Goal: Communication & Community: Answer question/provide support

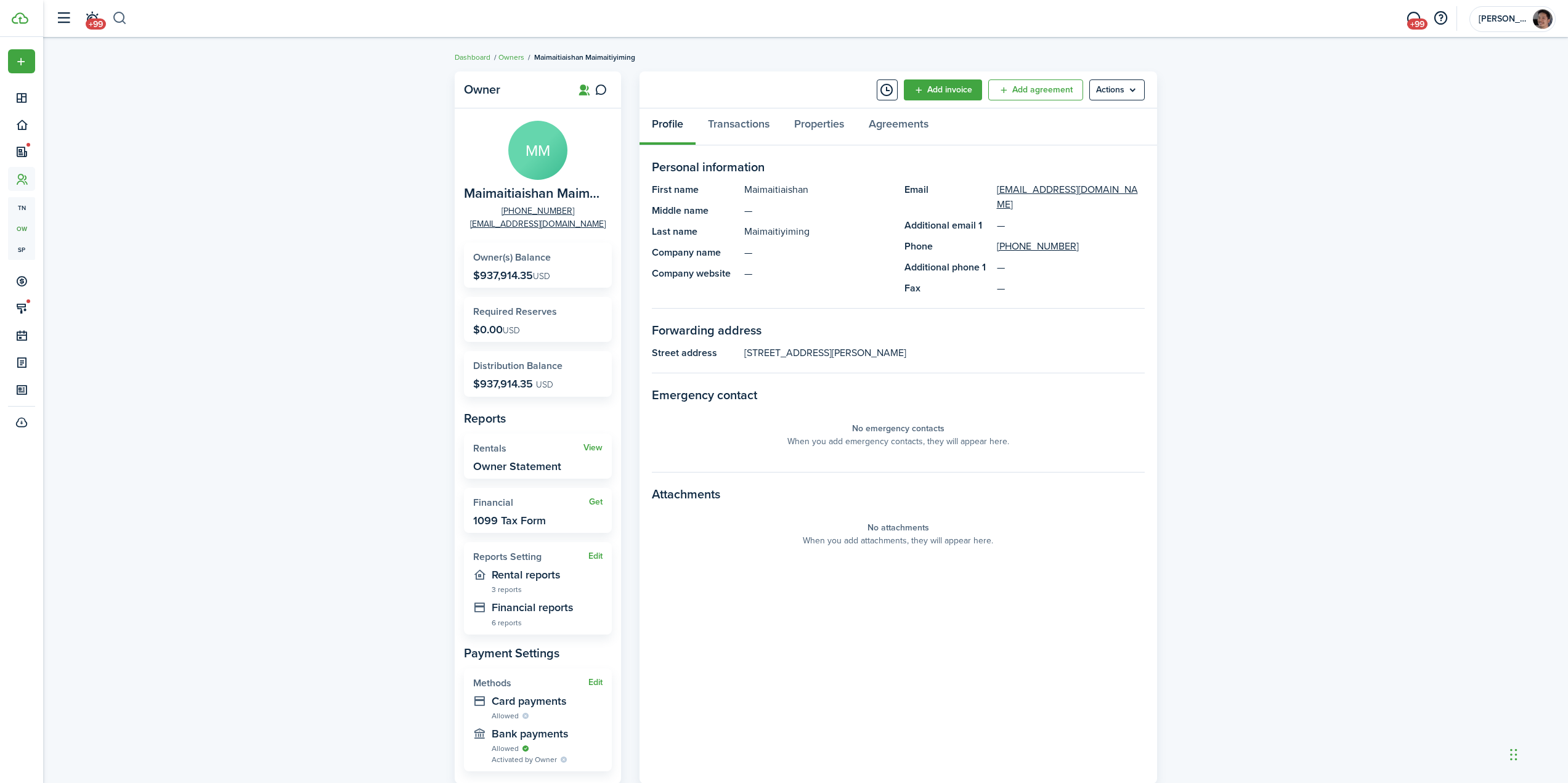
click at [115, 17] on button "button" at bounding box center [119, 18] width 16 height 21
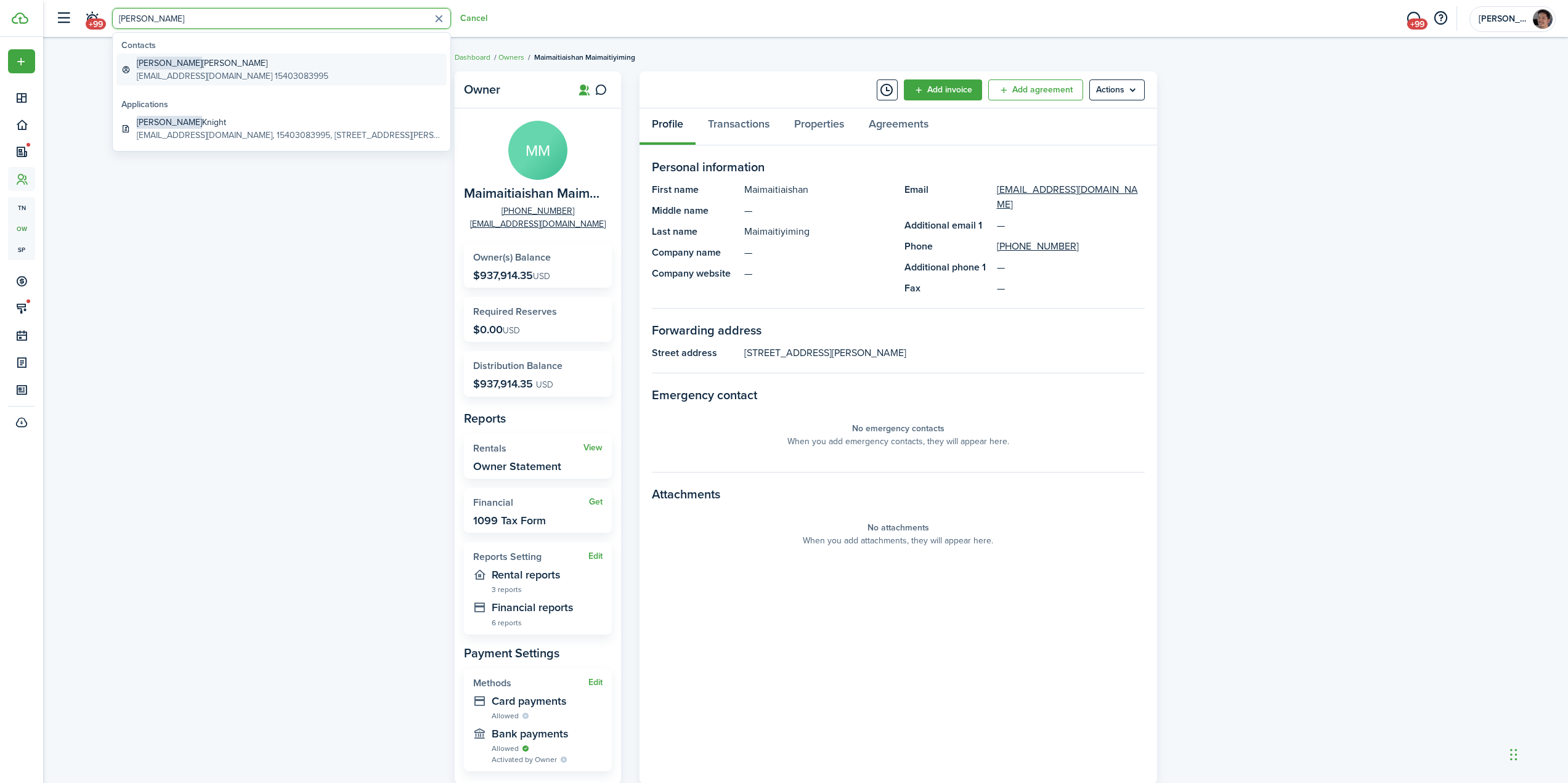
type input "[PERSON_NAME]"
click at [194, 75] on global-search-item-description "[EMAIL_ADDRESS][DOMAIN_NAME] 15403083995" at bounding box center [232, 76] width 192 height 13
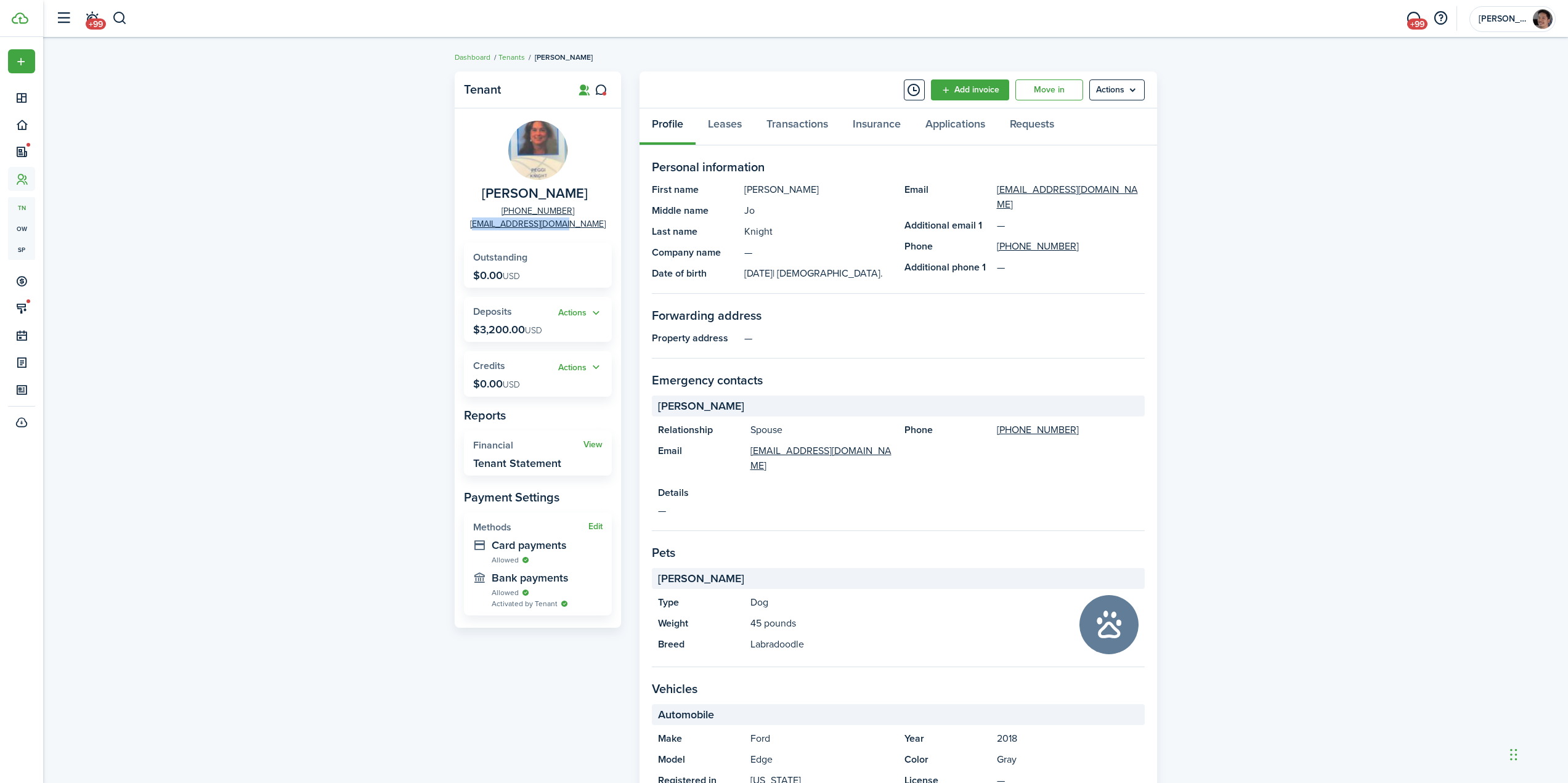
drag, startPoint x: 585, startPoint y: 230, endPoint x: 497, endPoint y: 231, distance: 88.0
click at [497, 231] on panel-main-body "[PERSON_NAME] [PHONE_NUMBER] [EMAIL_ADDRESS][DOMAIN_NAME] Outstanding $0.00 USD…" at bounding box center [537, 368] width 167 height 519
copy link "[EMAIL_ADDRESS][DOMAIN_NAME]"
click at [336, 284] on div "Tenant [PERSON_NAME] [PHONE_NUMBER] [EMAIL_ADDRESS][DOMAIN_NAME] Outstanding $0…" at bounding box center [805, 511] width 1525 height 891
click at [602, 92] on icon at bounding box center [601, 90] width 13 height 12
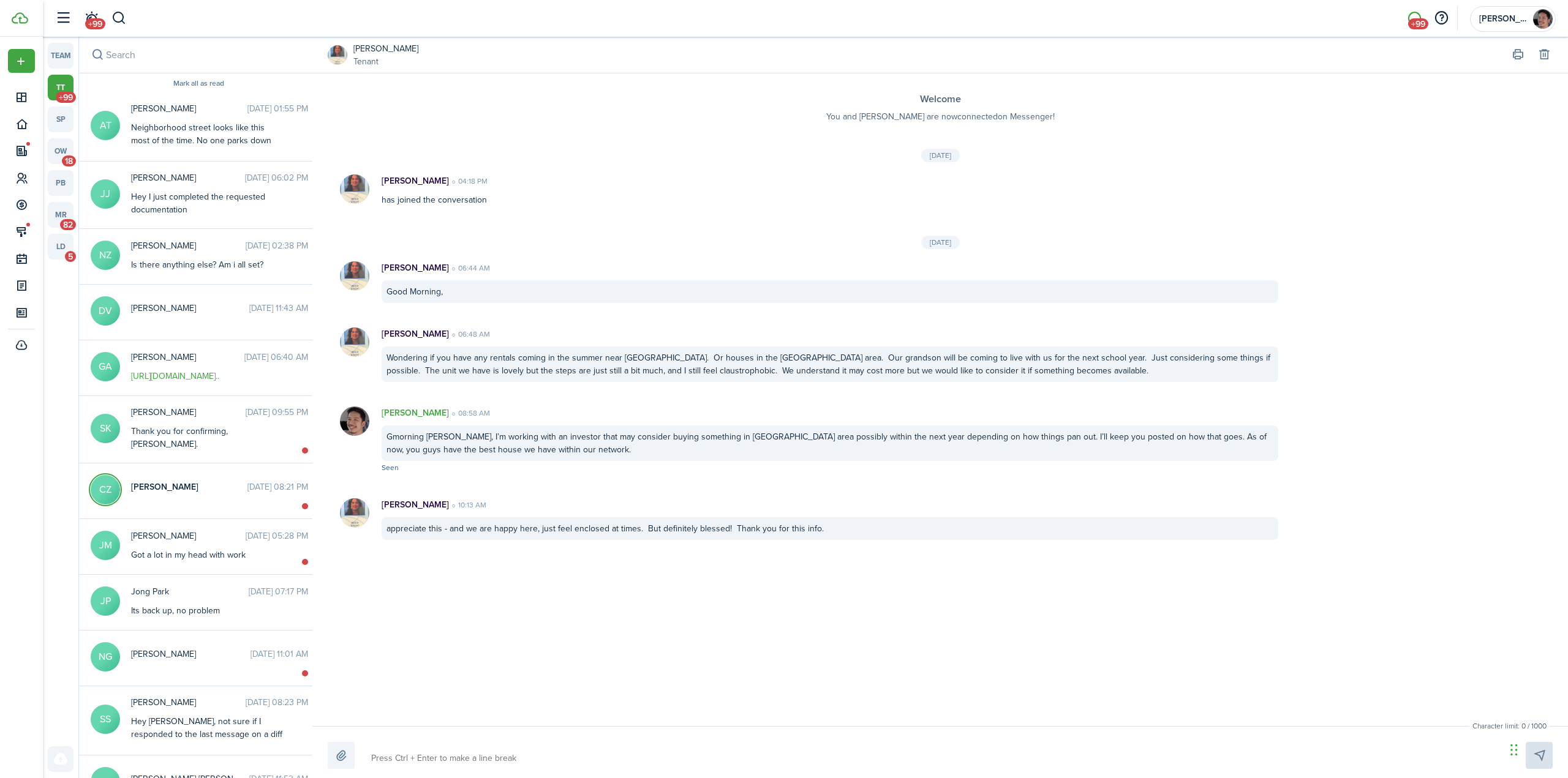
click at [473, 757] on textarea at bounding box center [934, 758] width 1134 height 21
paste textarea "Hi [PERSON_NAME], attached is the letter providing proof of vacancy at [STREET_…"
type textarea "Hi [PERSON_NAME], attached is the letter providing proof of vacancy at [STREET_…"
click at [345, 762] on label at bounding box center [341, 756] width 27 height 27
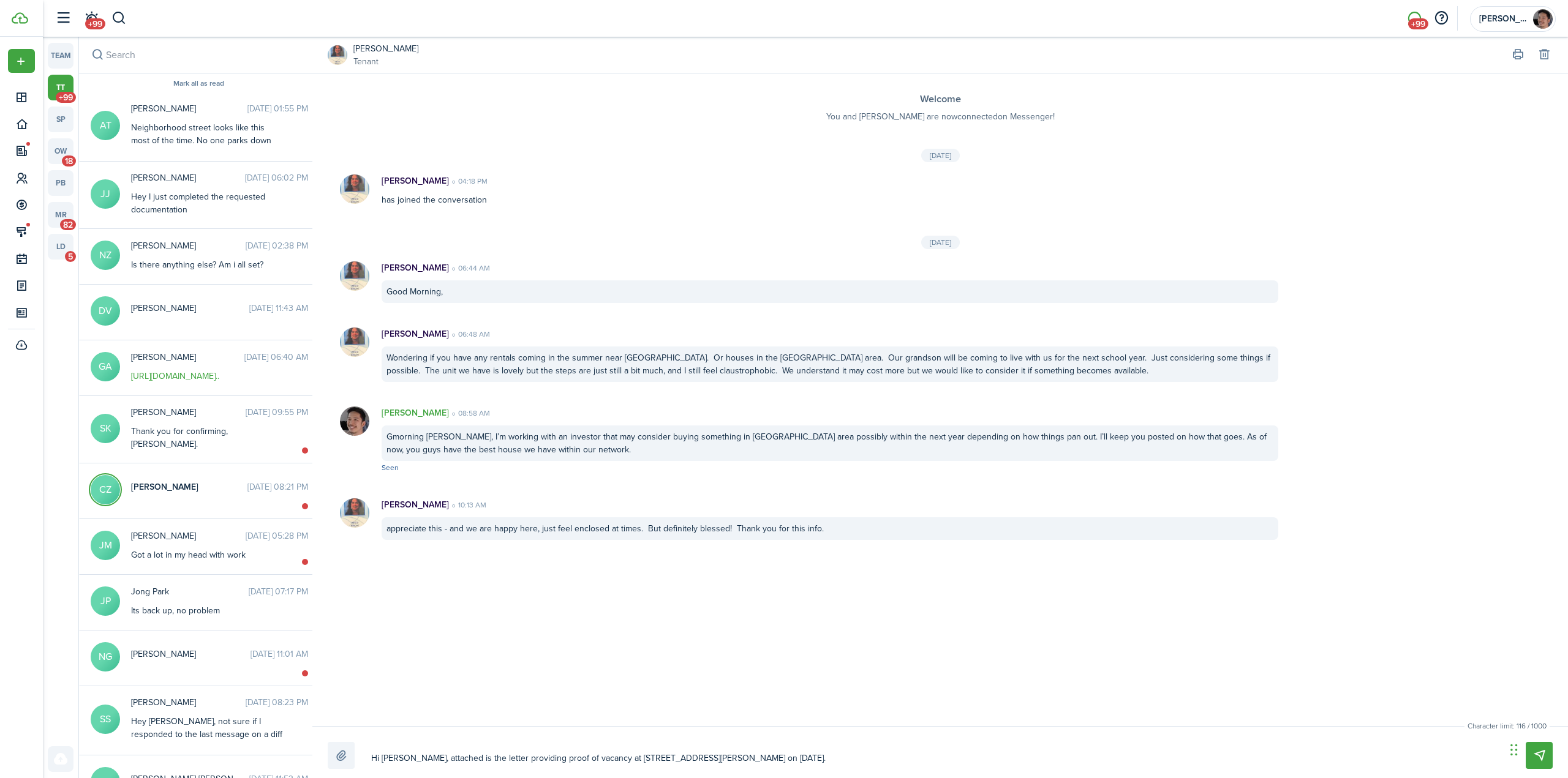
click at [328, 743] on input "file" at bounding box center [328, 743] width 0 height 0
click at [810, 762] on textarea "Hi [PERSON_NAME], attached is the letter providing proof of vacancy at [STREET_…" at bounding box center [934, 758] width 1134 height 21
type textarea "Hi [PERSON_NAME], attached is the letter providing proof of vacancy at [STREET_…"
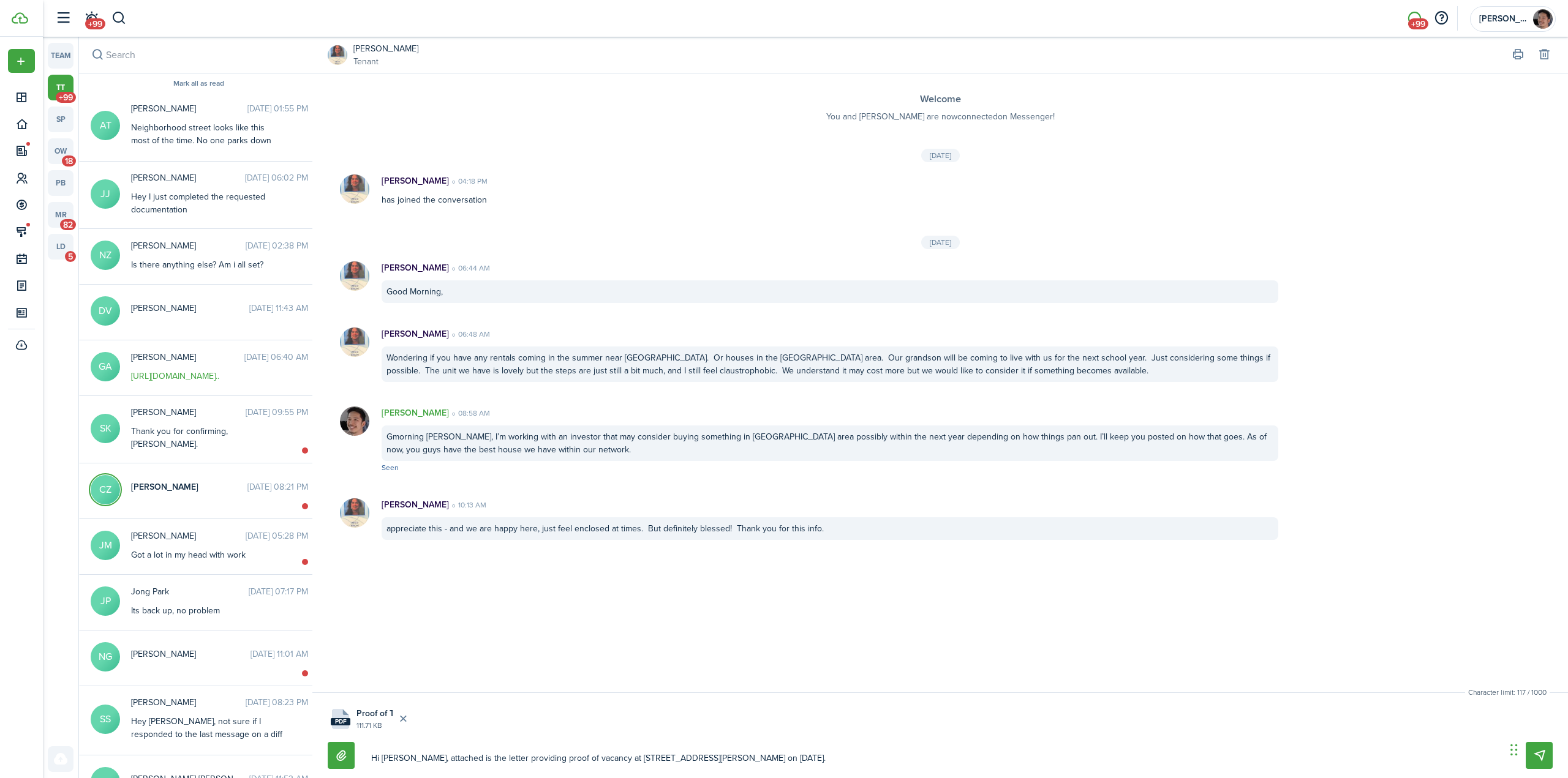
type textarea "Hi [PERSON_NAME], attached is the letter providing proof of vacancy at [STREET_…"
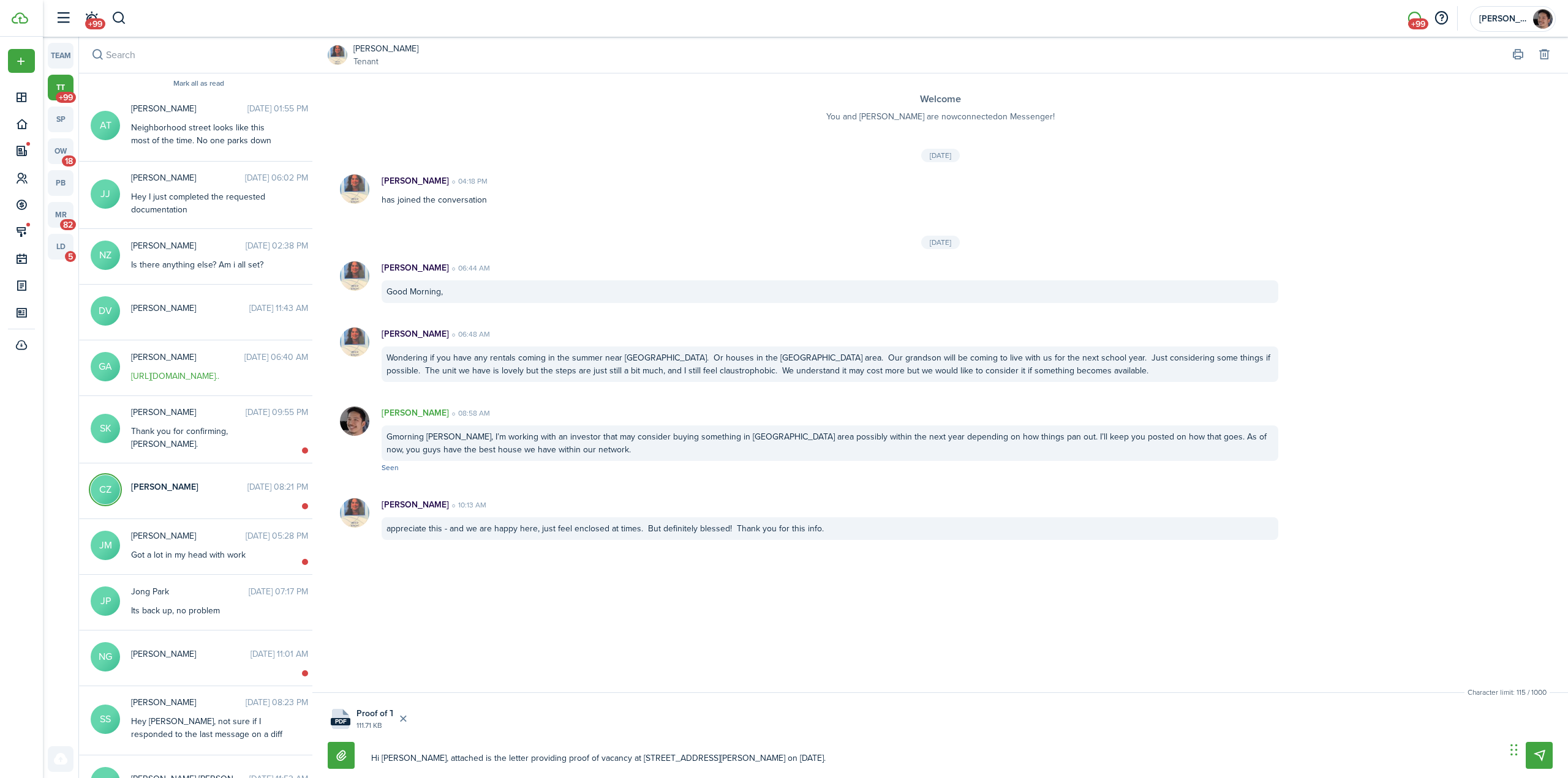
type textarea "Hi [PERSON_NAME], attached is the letter providing proof of vacancy at [STREET_…"
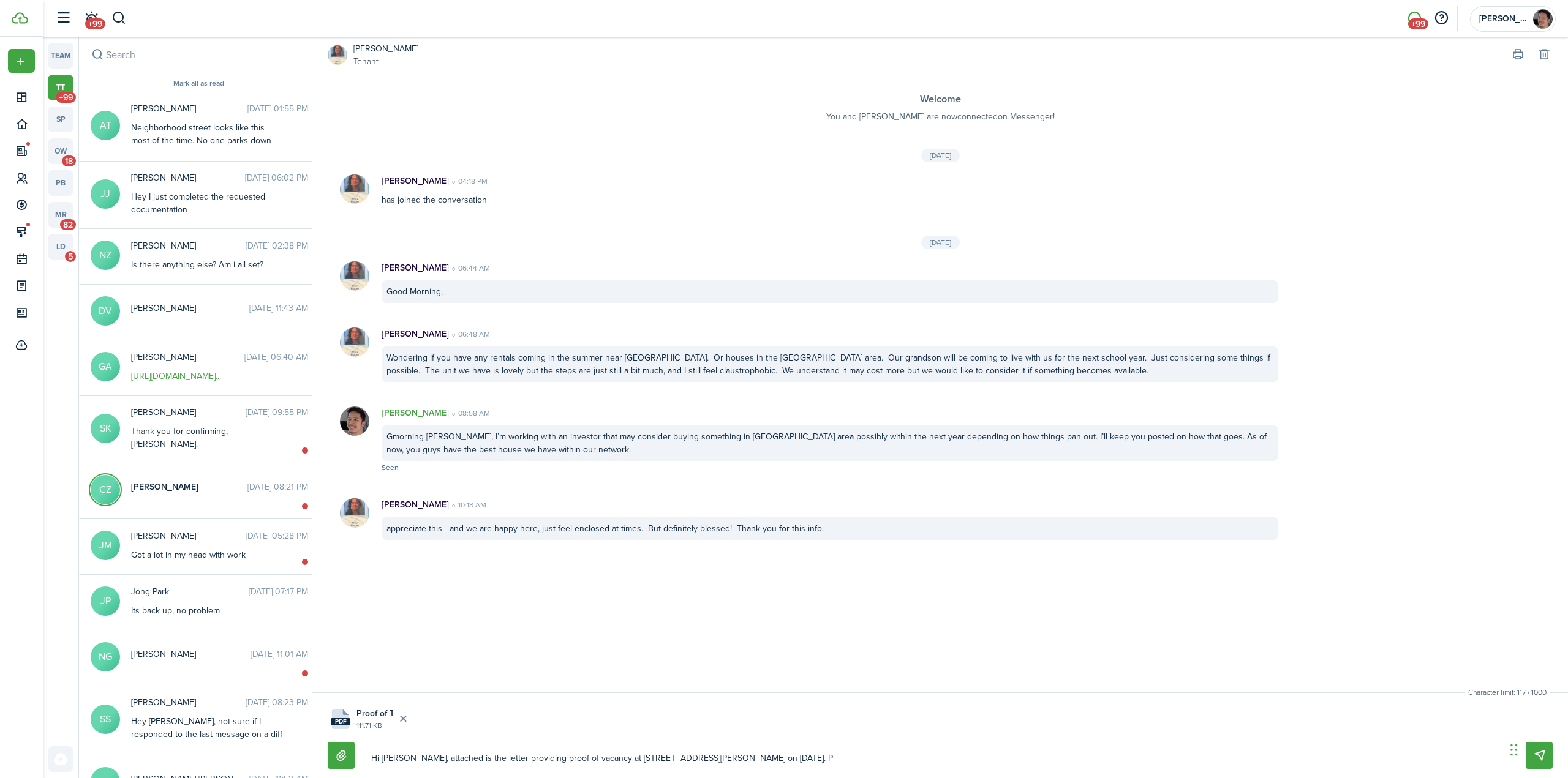
type textarea "Hi [PERSON_NAME], attached is the letter providing proof of vacancy at [STREET_…"
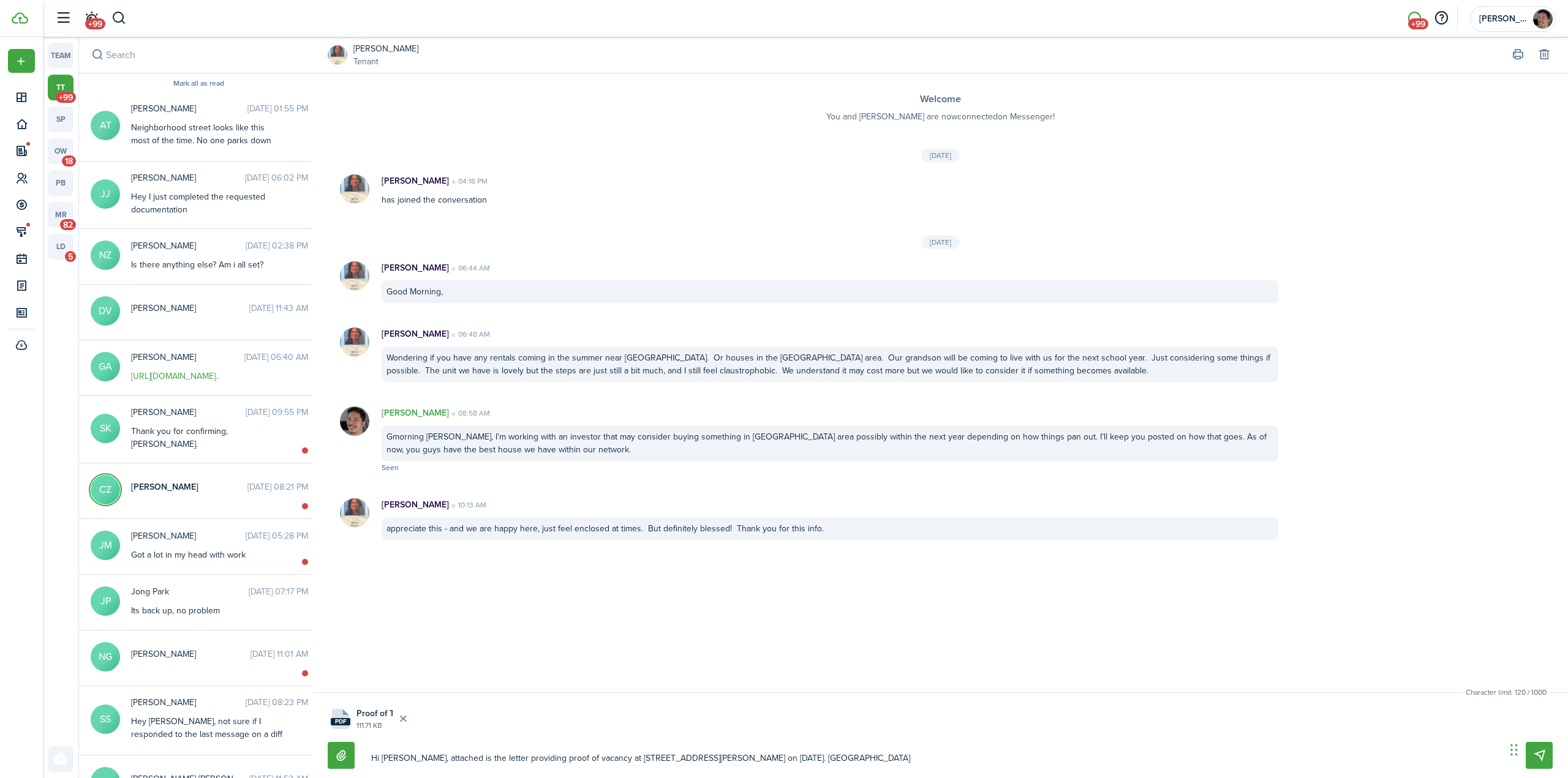
type textarea "Hi [PERSON_NAME], attached is the letter providing proof of vacancy at [STREET_…"
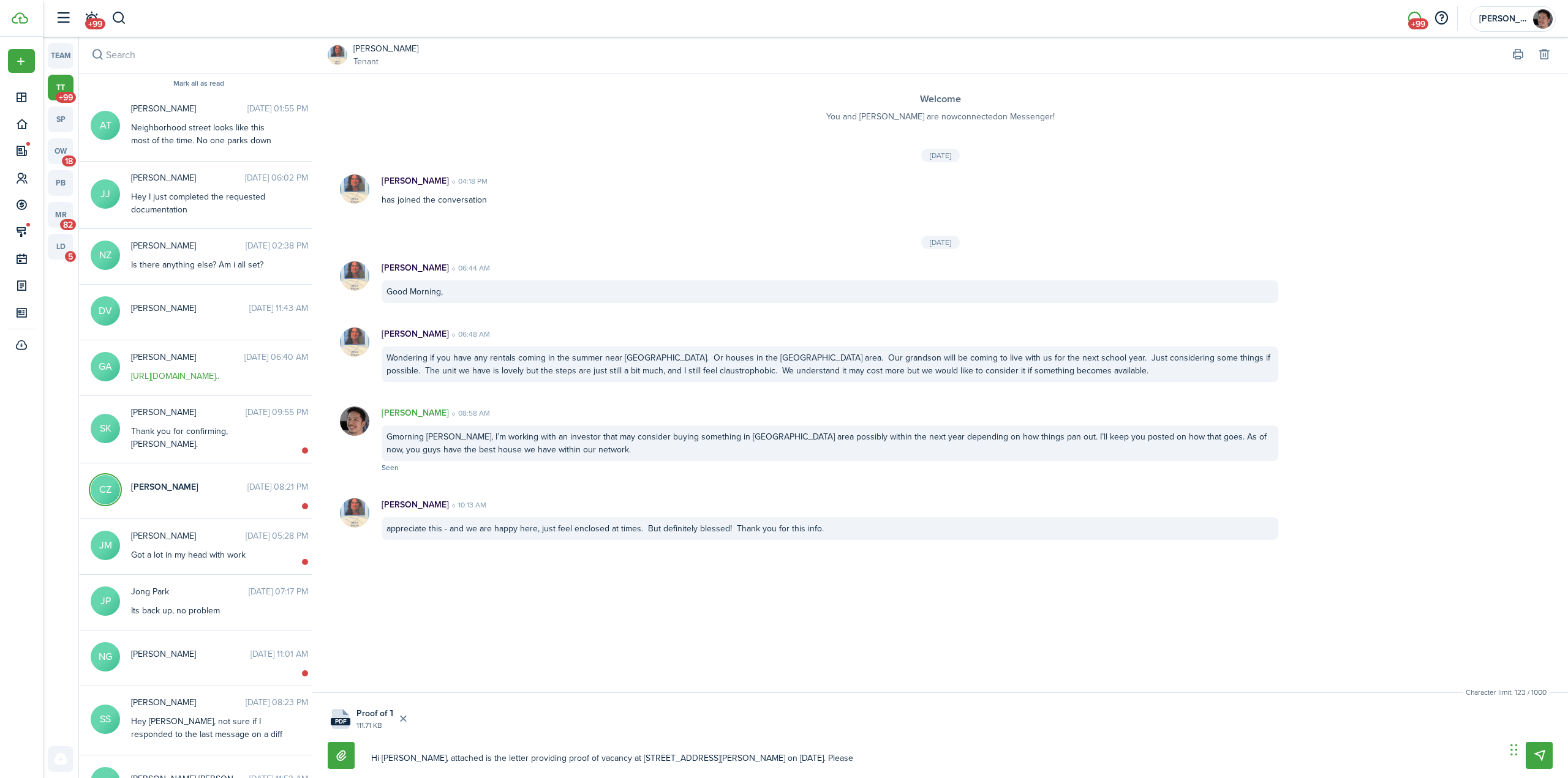
type textarea "Hi [PERSON_NAME], attached is the letter providing proof of vacancy at [STREET_…"
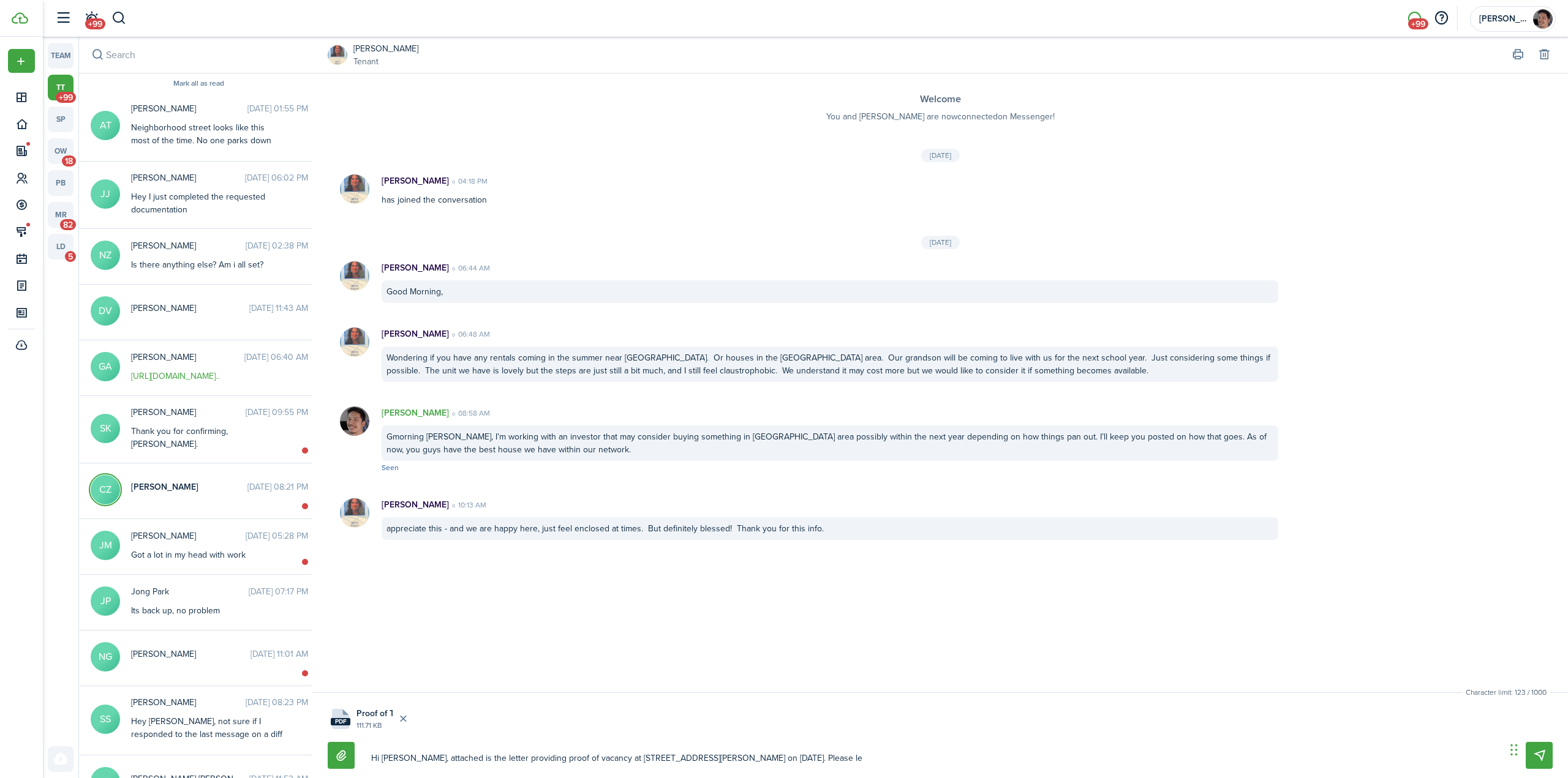
type textarea "Hi [PERSON_NAME], attached is the letter providing proof of vacancy at [STREET_…"
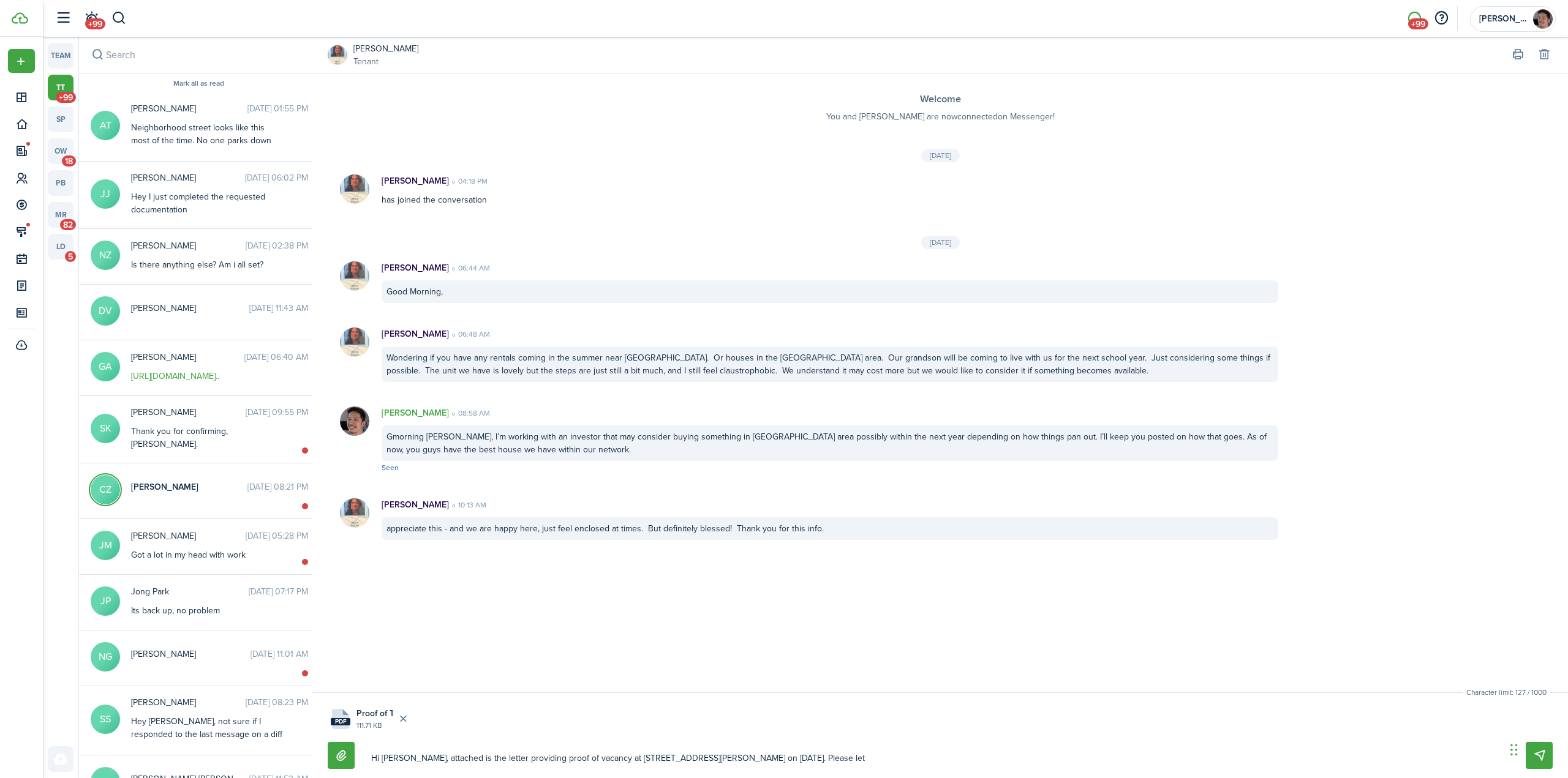
type textarea "Hi [PERSON_NAME], attached is the letter providing proof of vacancy at [STREET_…"
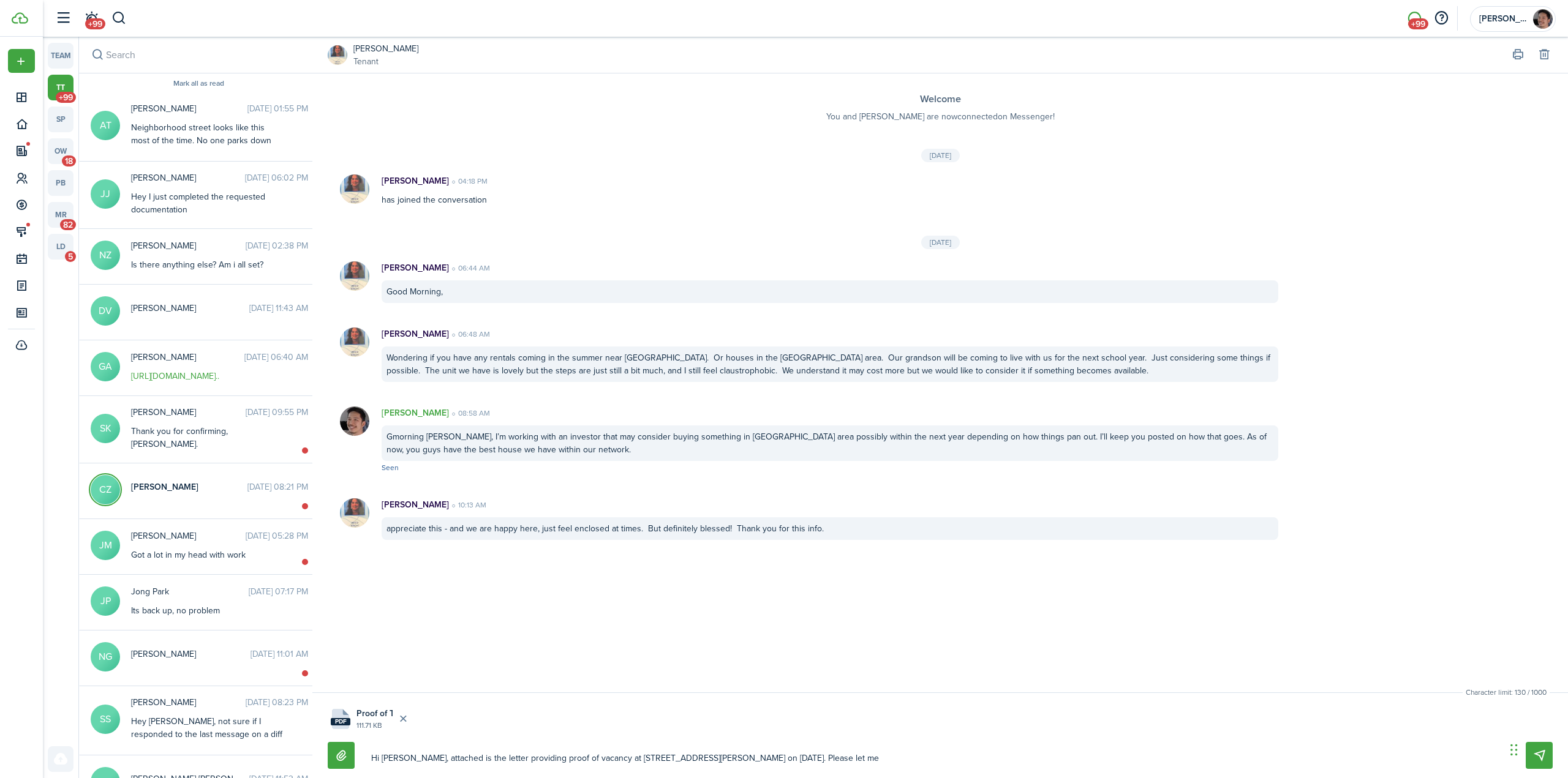
type textarea "Hi [PERSON_NAME], attached is the letter providing proof of vacancy at [STREET_…"
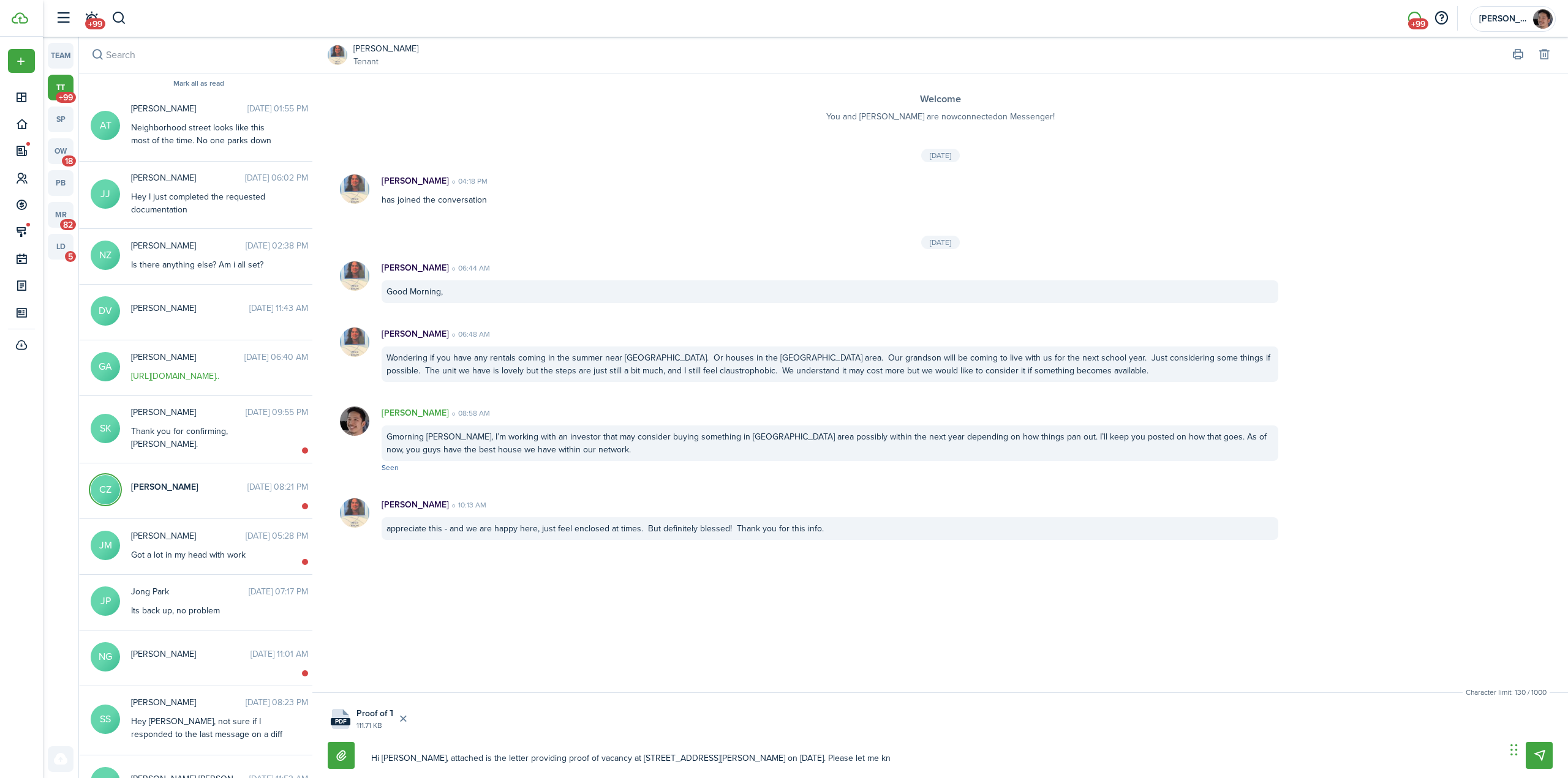
type textarea "Hi [PERSON_NAME], attached is the letter providing proof of vacancy at [STREET_…"
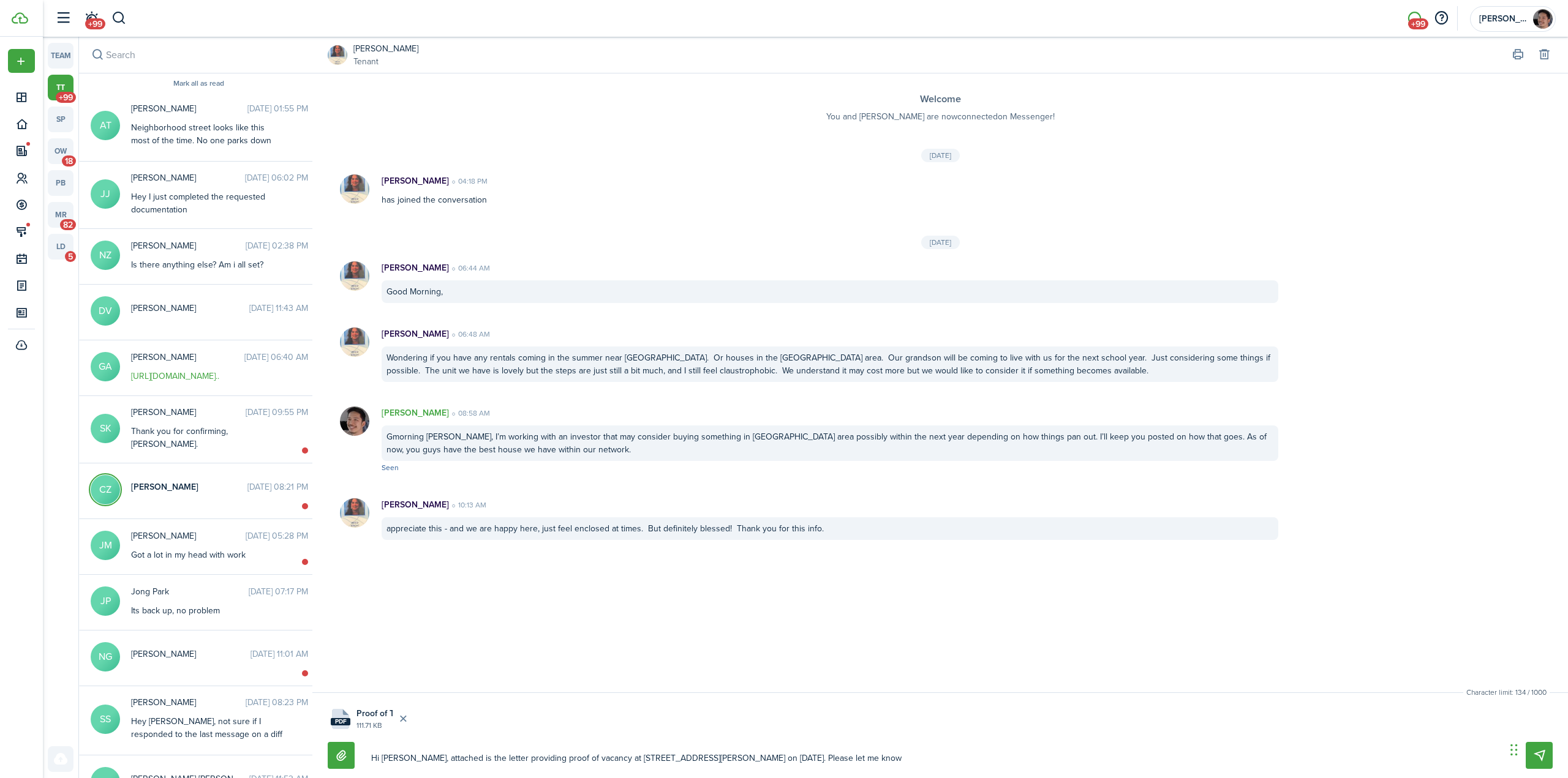
type textarea "Hi [PERSON_NAME], attached is the letter providing proof of vacancy at [STREET_…"
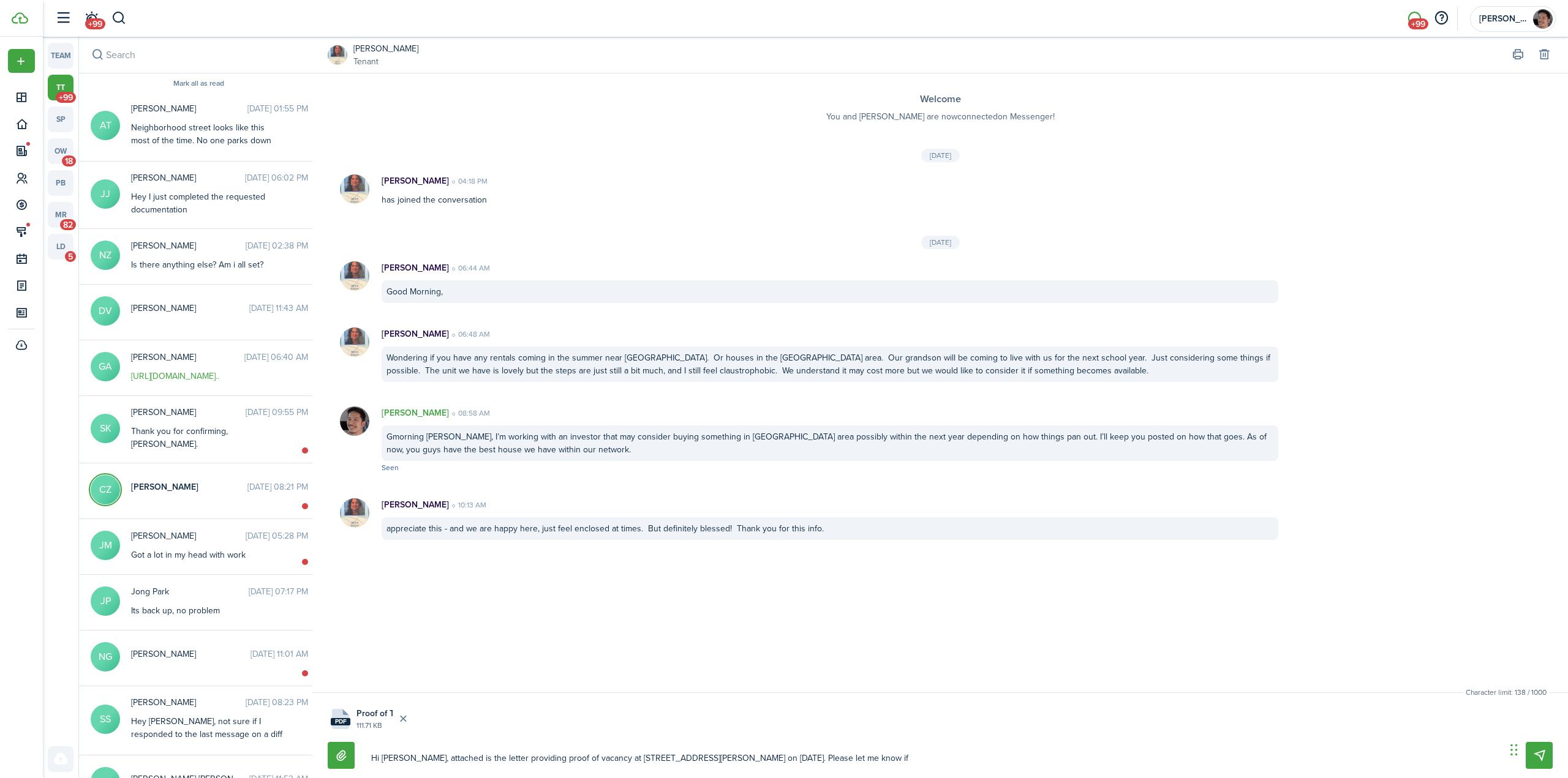
type textarea "Hi [PERSON_NAME], attached is the letter providing proof of vacancy at [STREET_…"
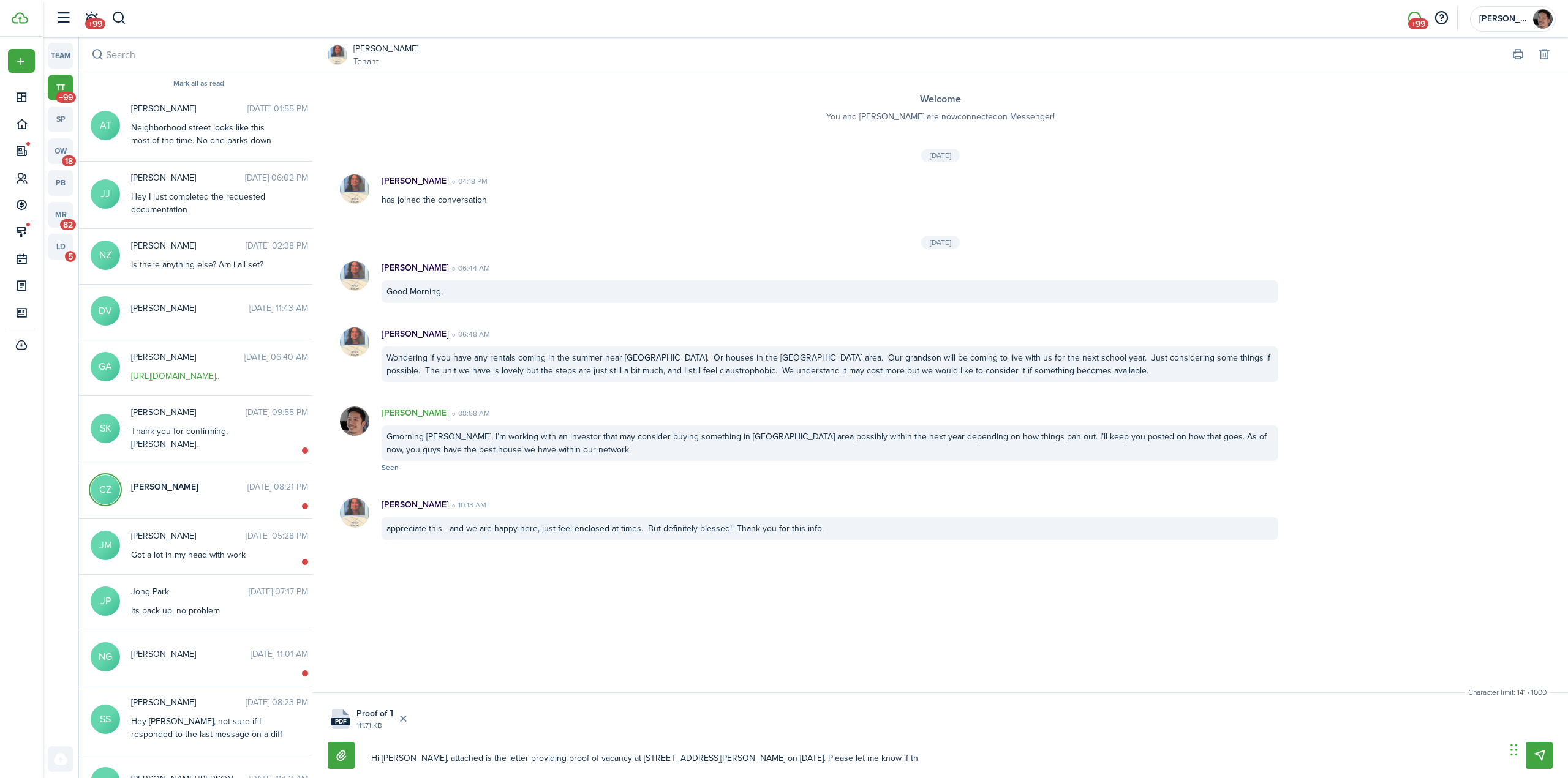
type textarea "Hi [PERSON_NAME], attached is the letter providing proof of vacancy at [STREET_…"
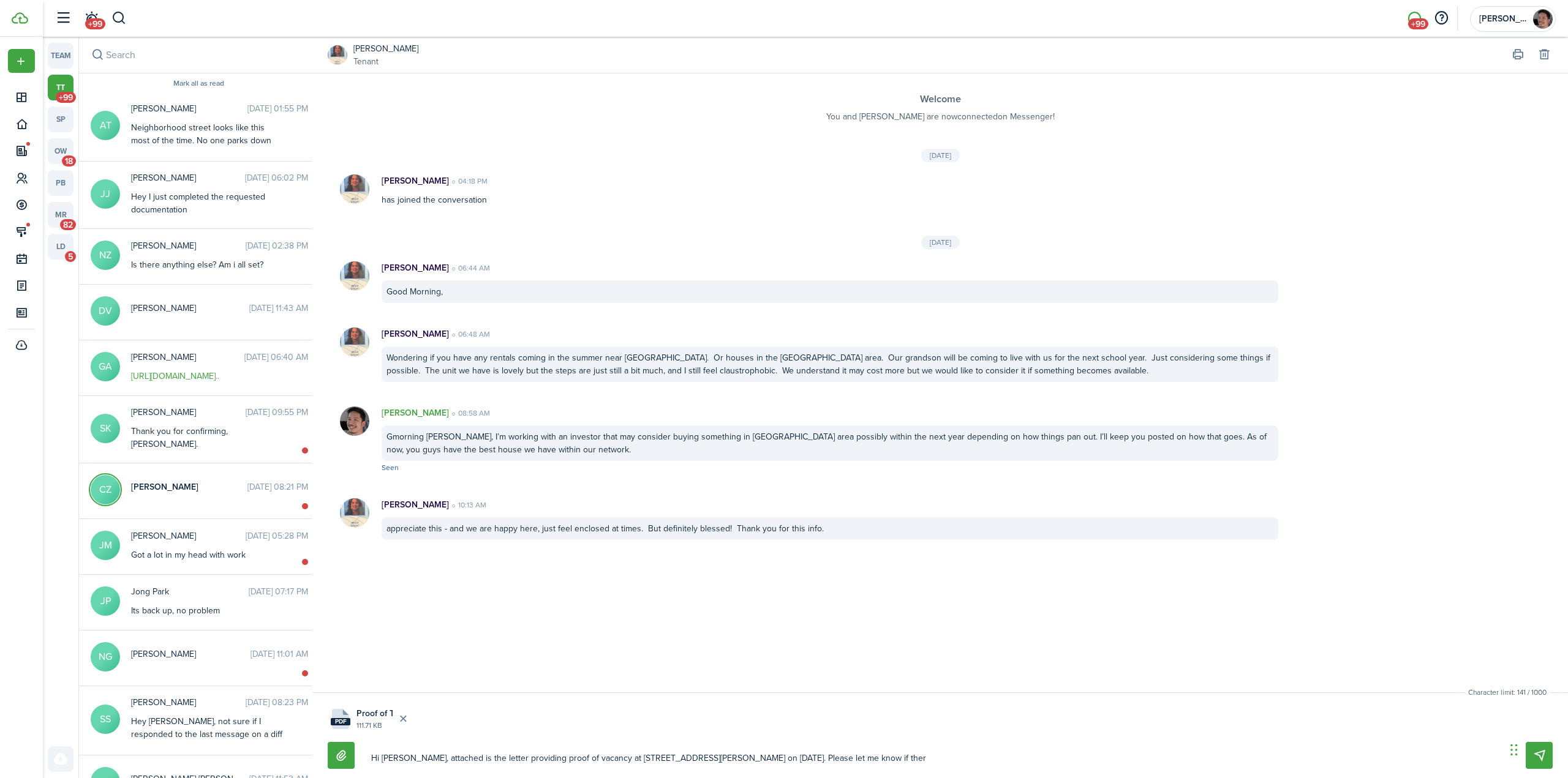
type textarea "Hi [PERSON_NAME], attached is the letter providing proof of vacancy at [STREET_…"
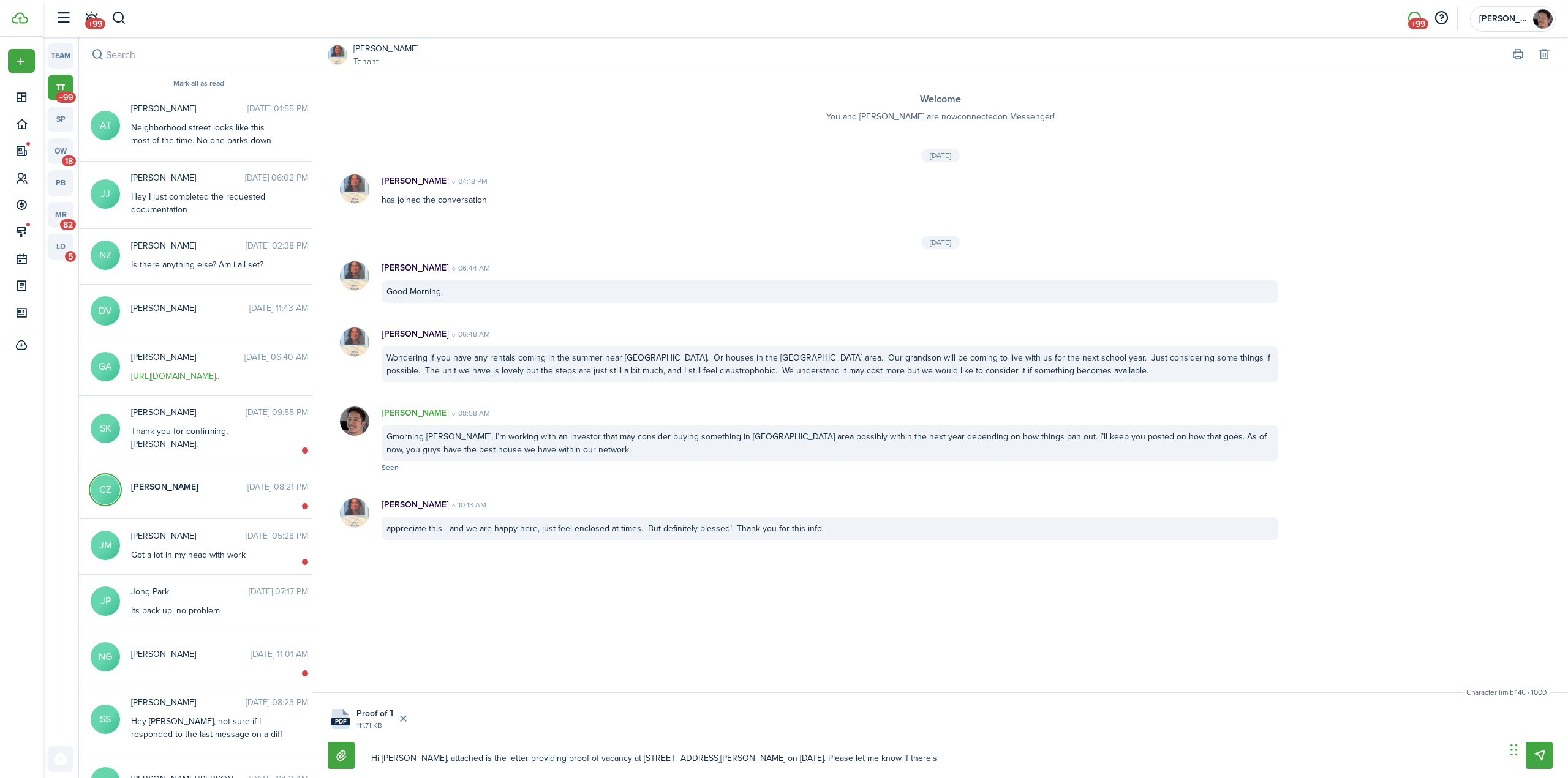
type textarea "Hi [PERSON_NAME], attached is the letter providing proof of vacancy at [STREET_…"
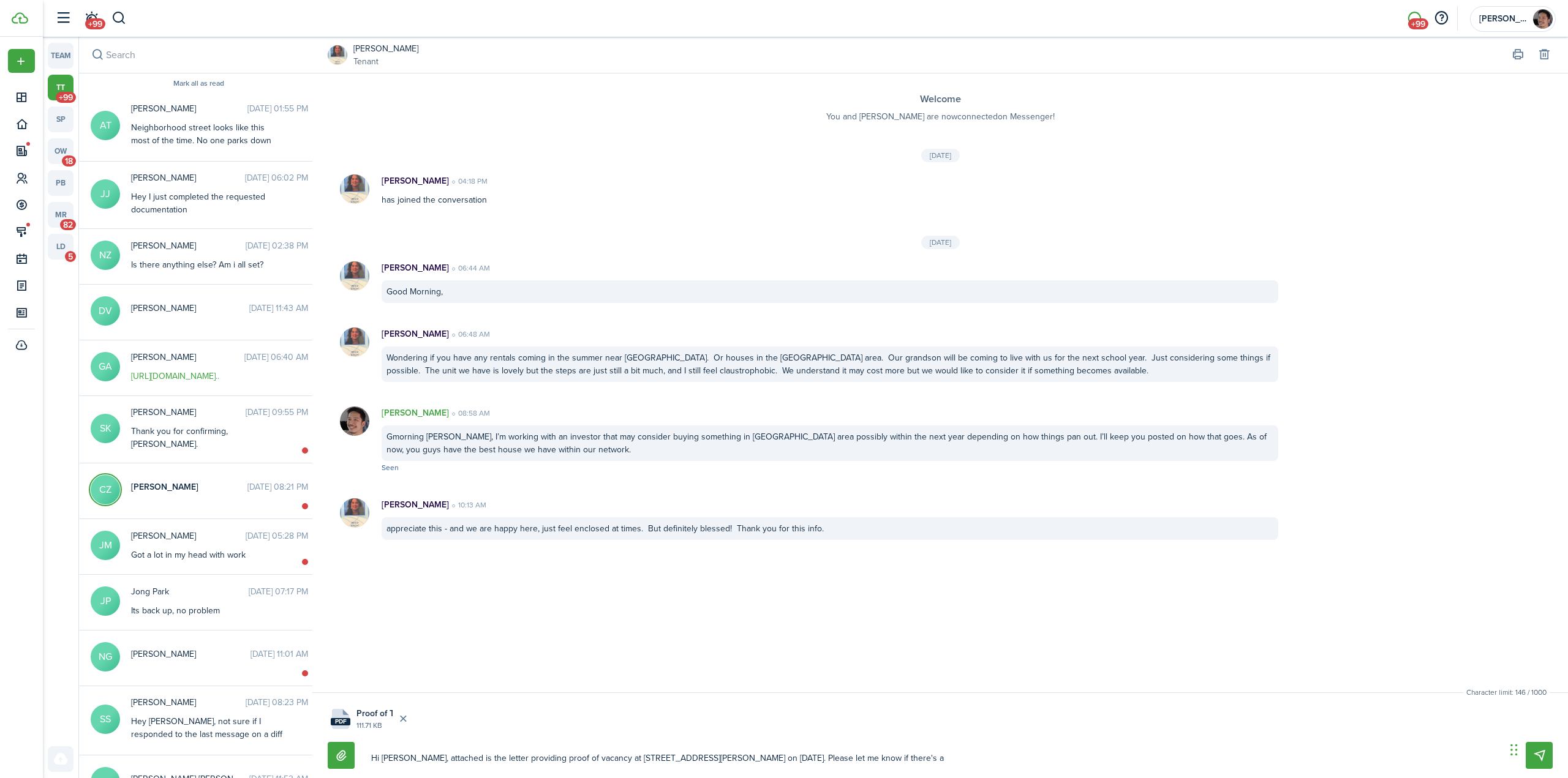
type textarea "Hi [PERSON_NAME], attached is the letter providing proof of vacancy at [STREET_…"
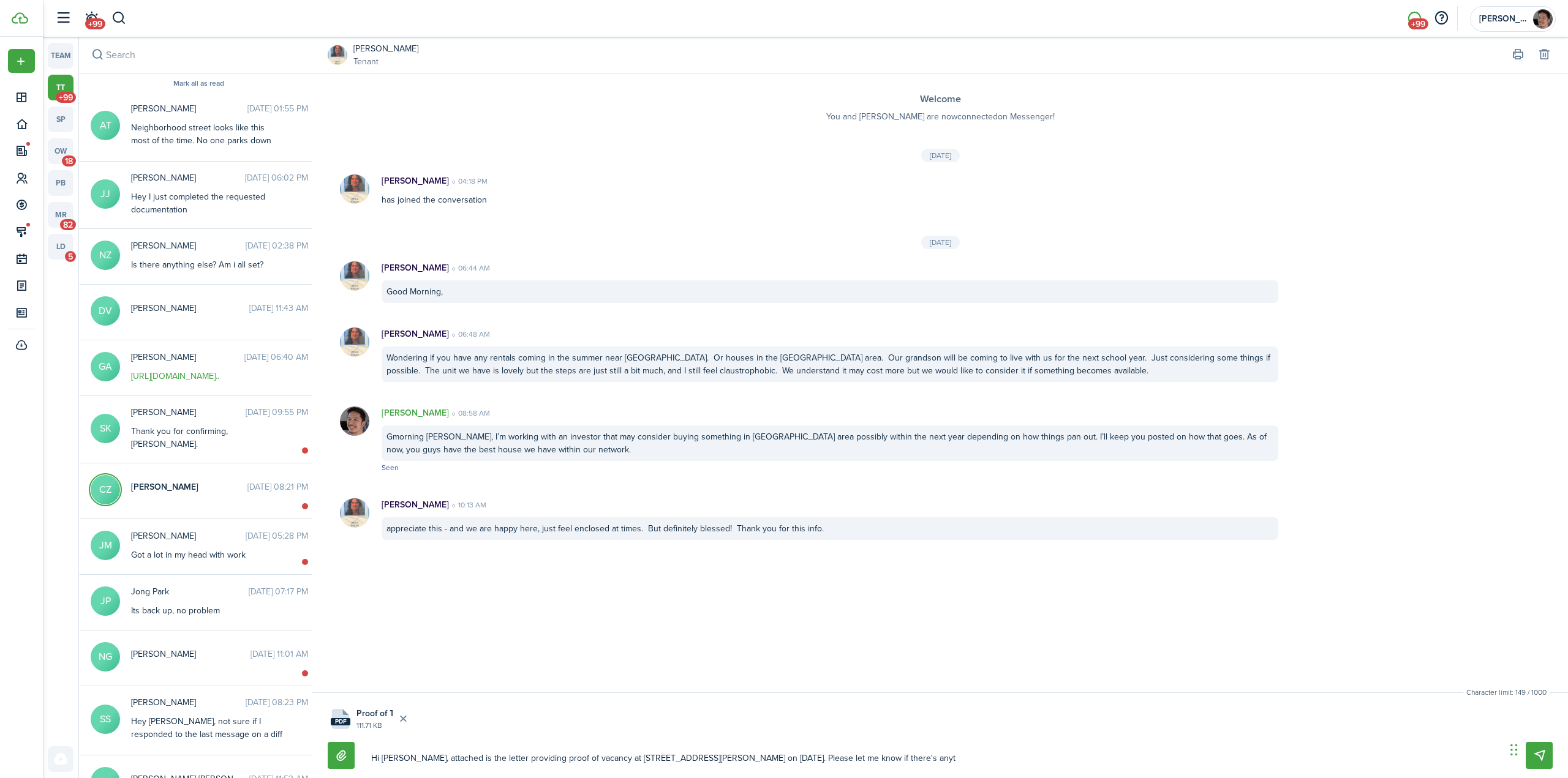
type textarea "Hi [PERSON_NAME], attached is the letter providing proof of vacancy at [STREET_…"
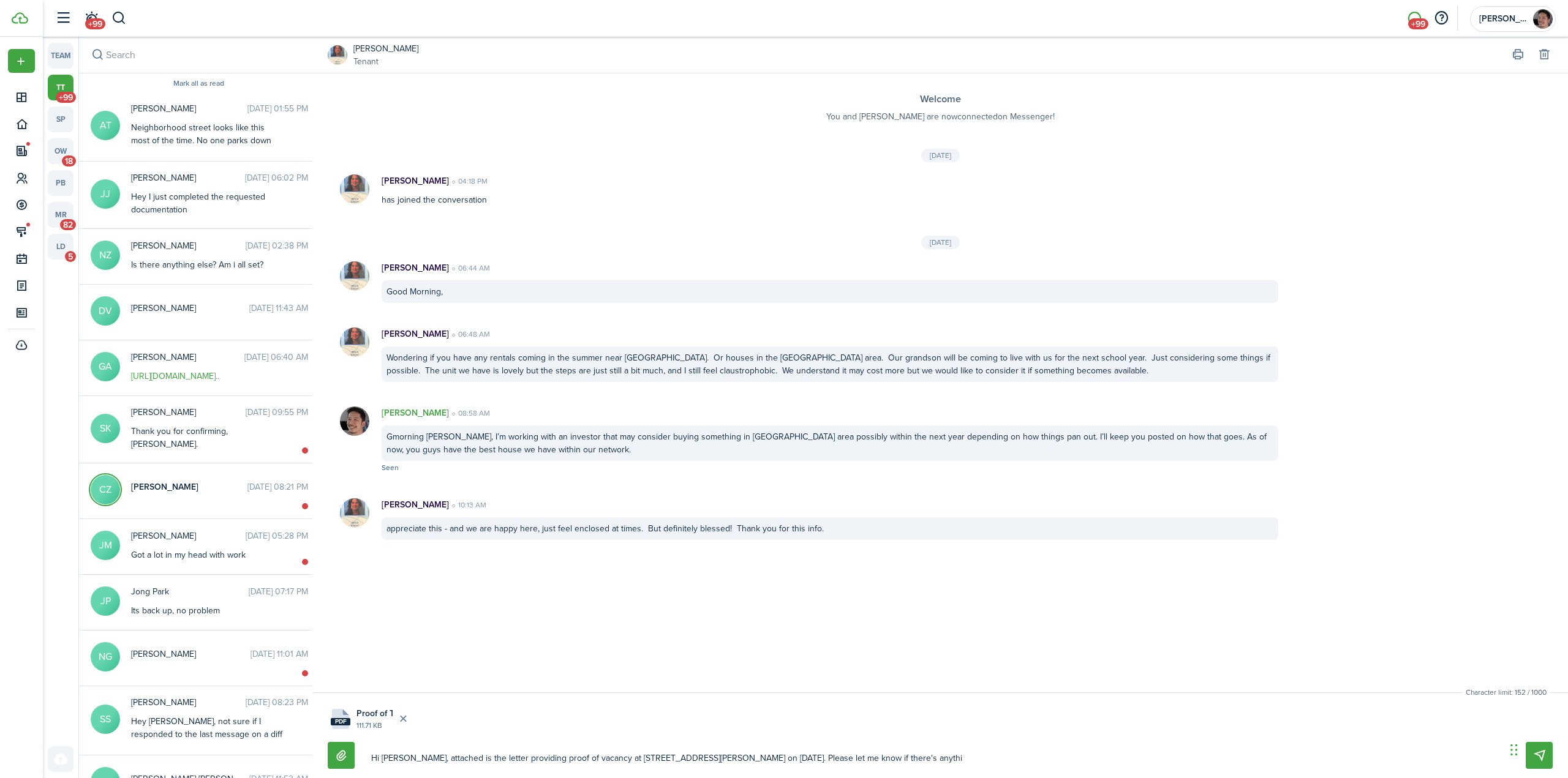
type textarea "Hi [PERSON_NAME], attached is the letter providing proof of vacancy at [STREET_…"
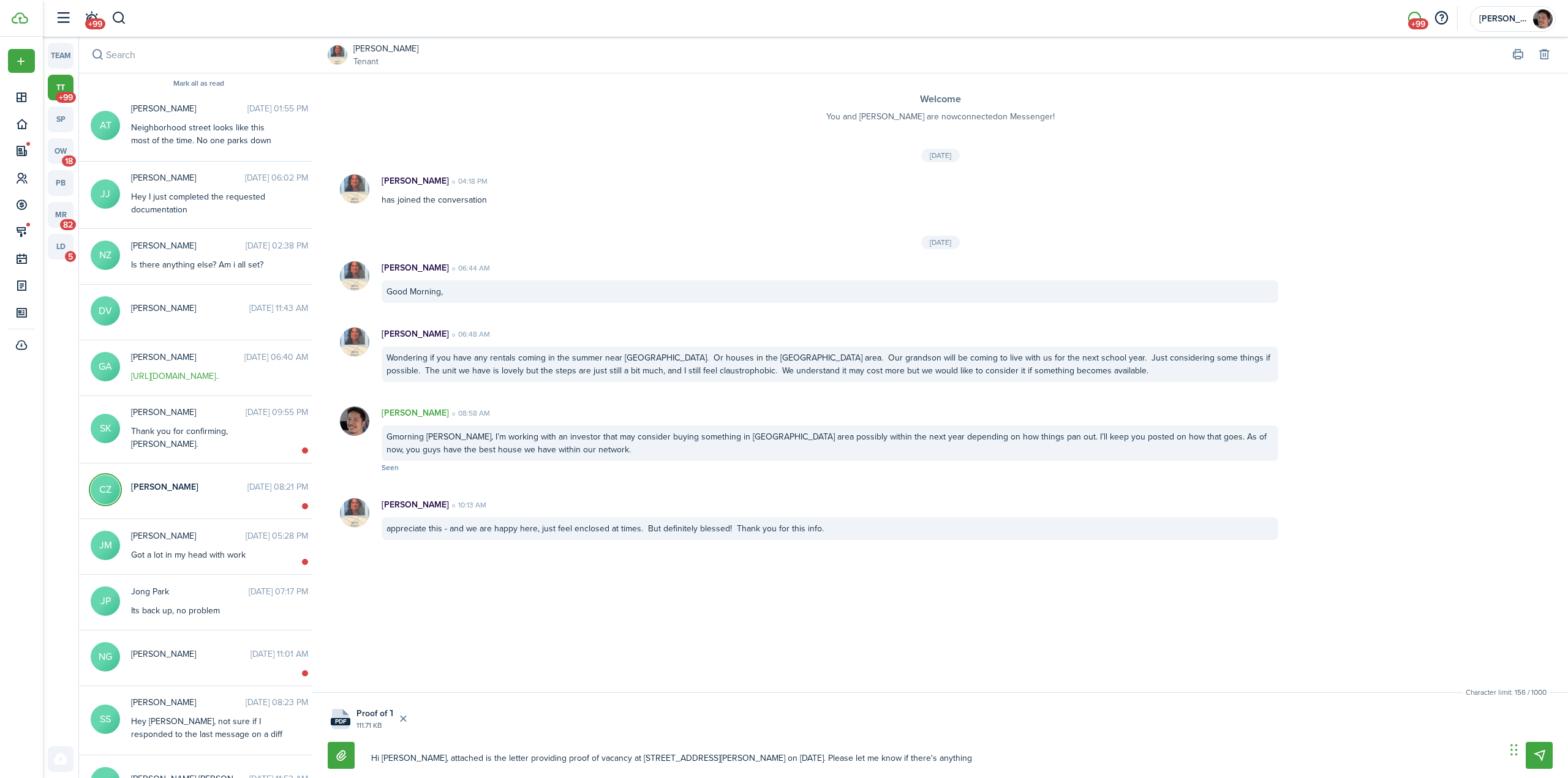
type textarea "Hi [PERSON_NAME], attached is the letter providing proof of vacancy at [STREET_…"
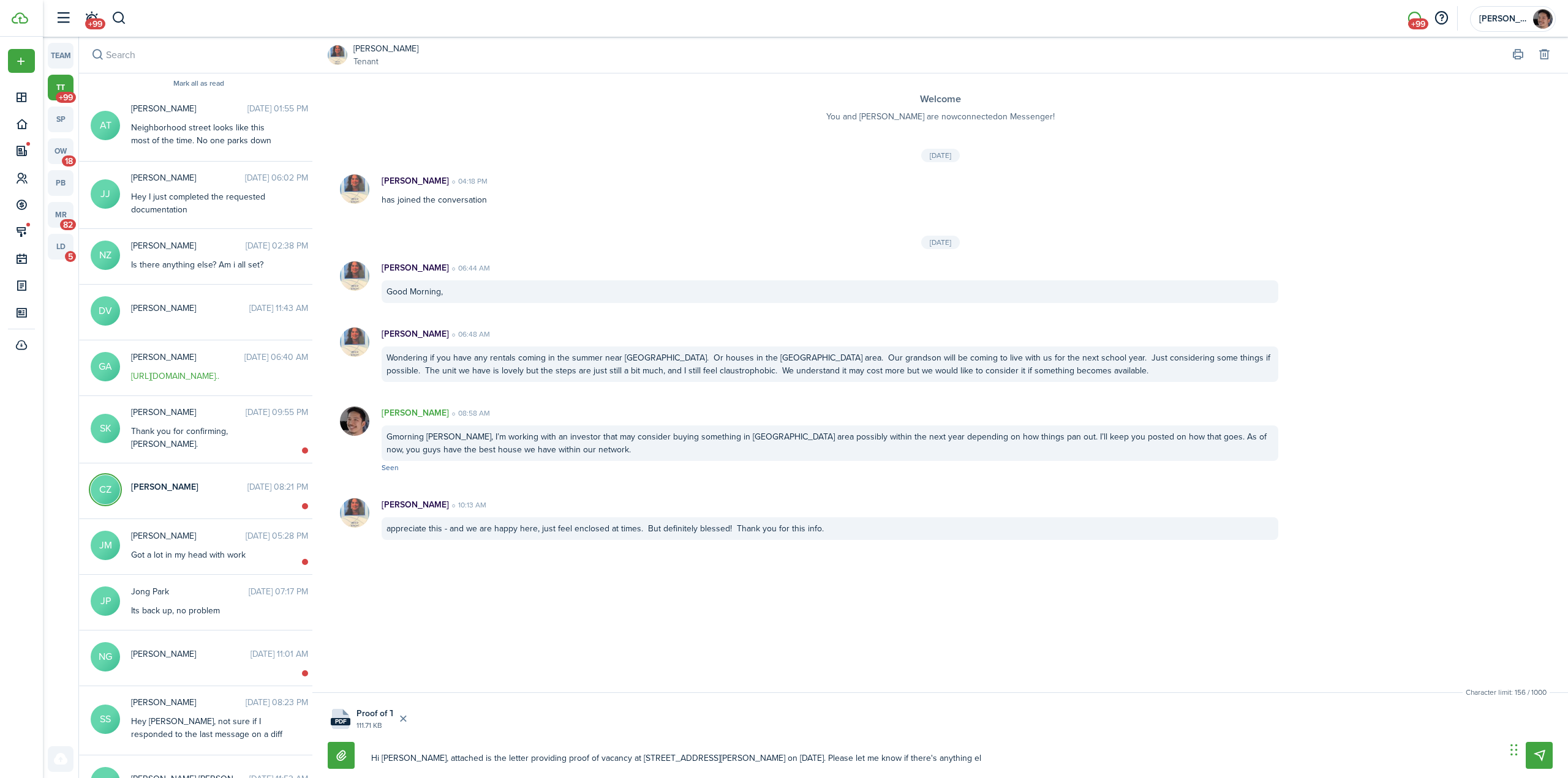
type textarea "Hi [PERSON_NAME], attached is the letter providing proof of vacancy at [STREET_…"
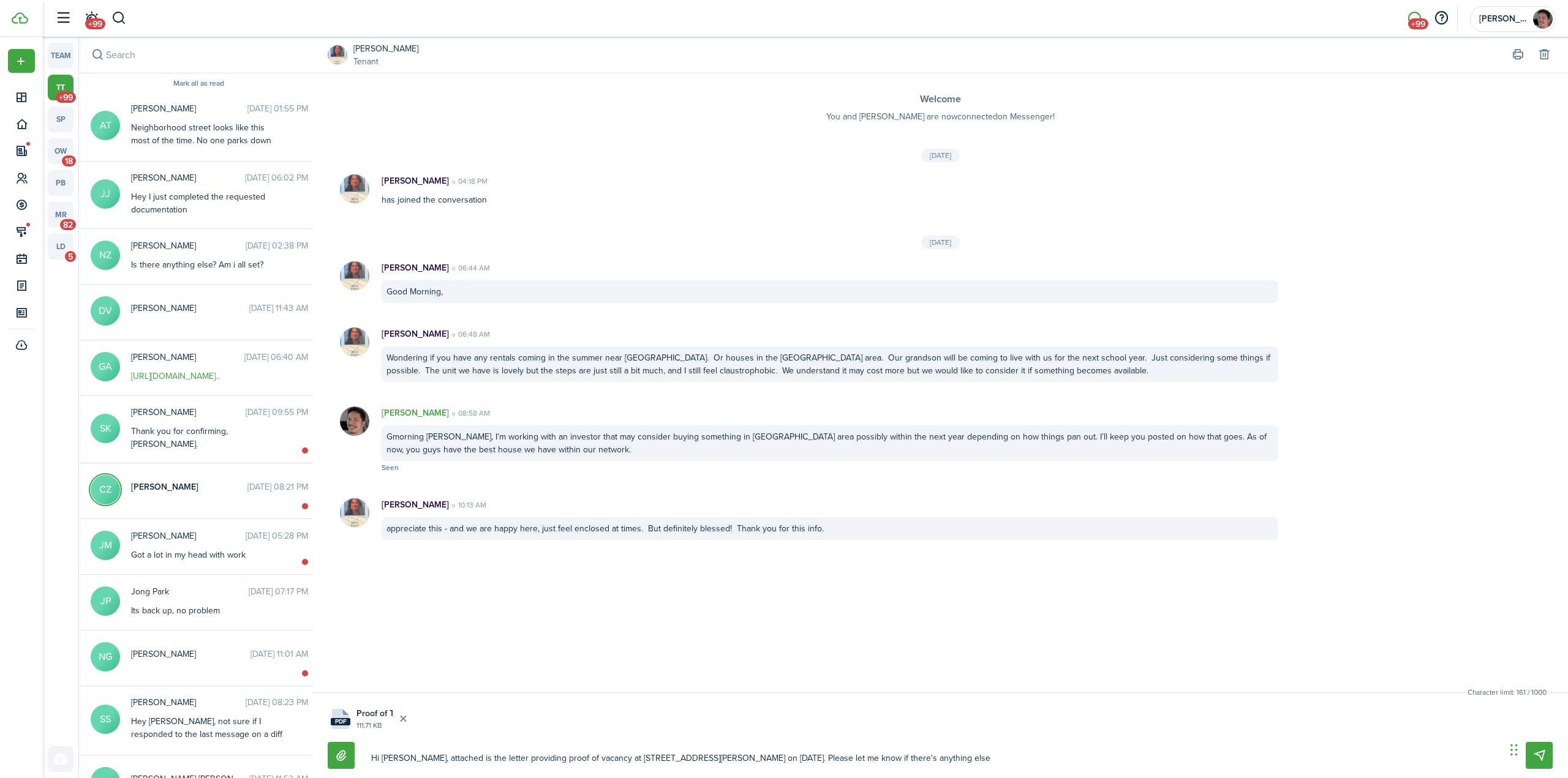
type textarea "Hi [PERSON_NAME], attached is the letter providing proof of vacancy at [STREET_…"
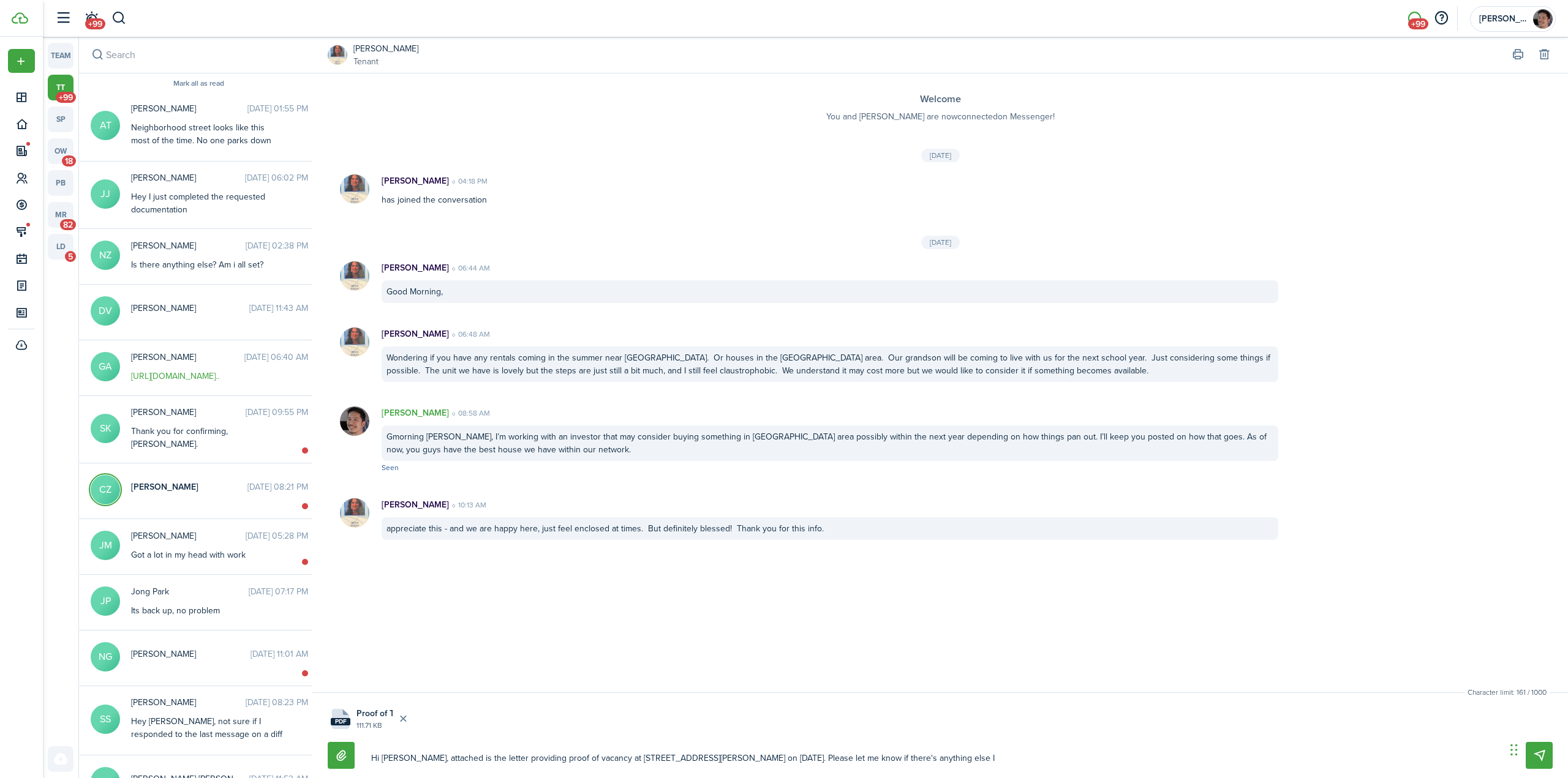
type textarea "Hi [PERSON_NAME], attached is the letter providing proof of vacancy at [STREET_…"
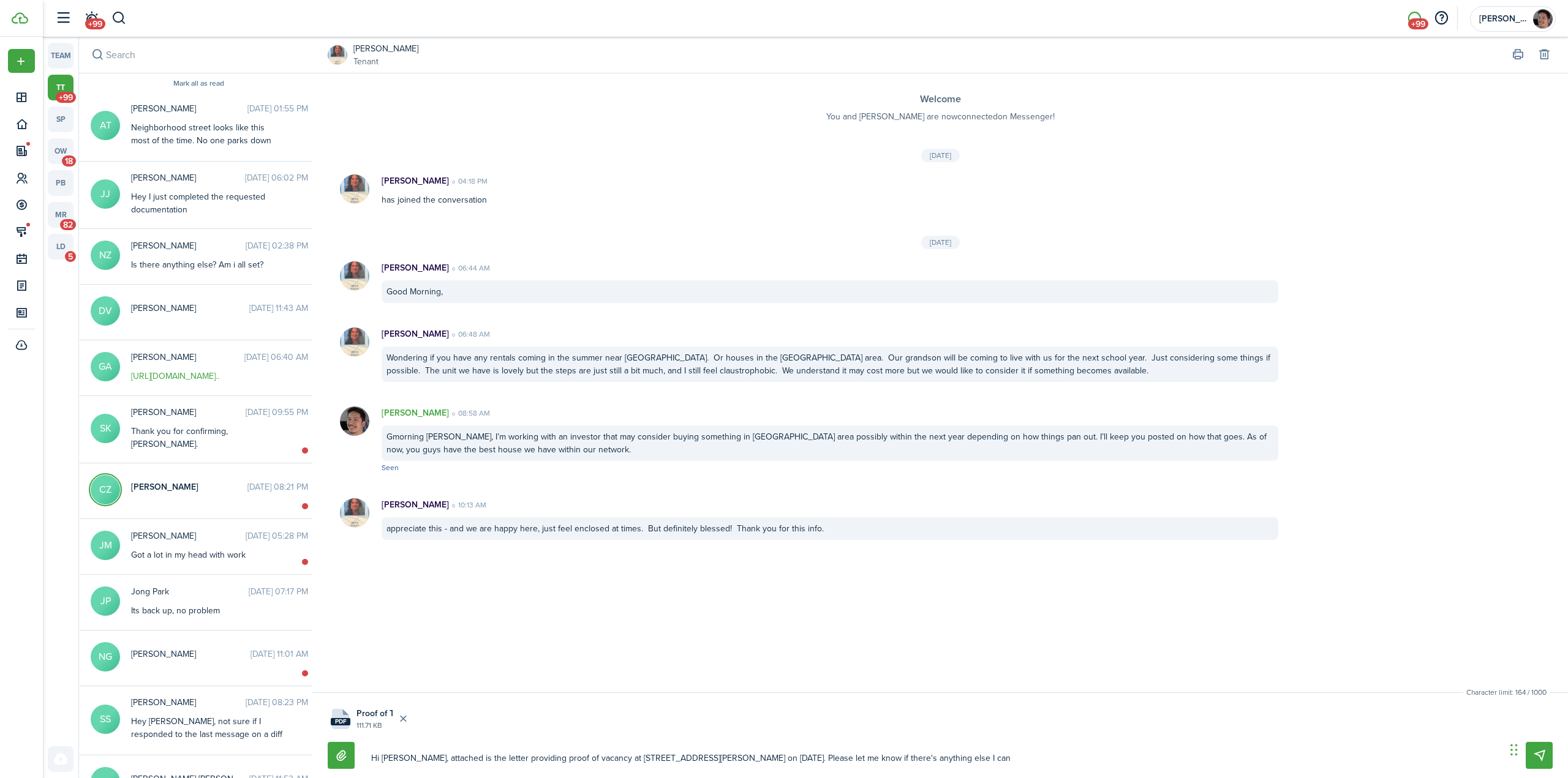
type textarea "Hi [PERSON_NAME], attached is the letter providing proof of vacancy at [STREET_…"
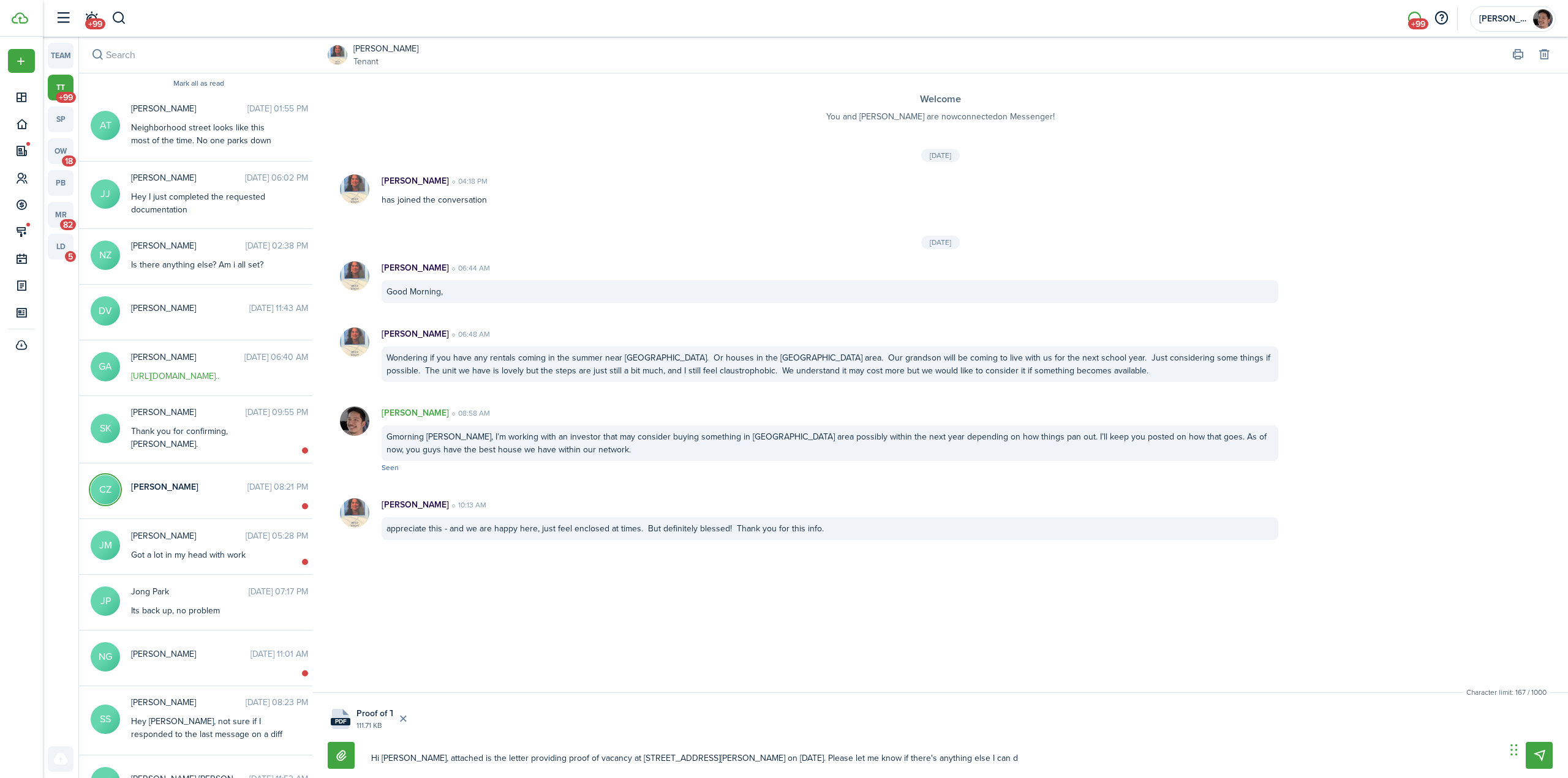
type textarea "Hi [PERSON_NAME], attached is the letter providing proof of vacancy at [STREET_…"
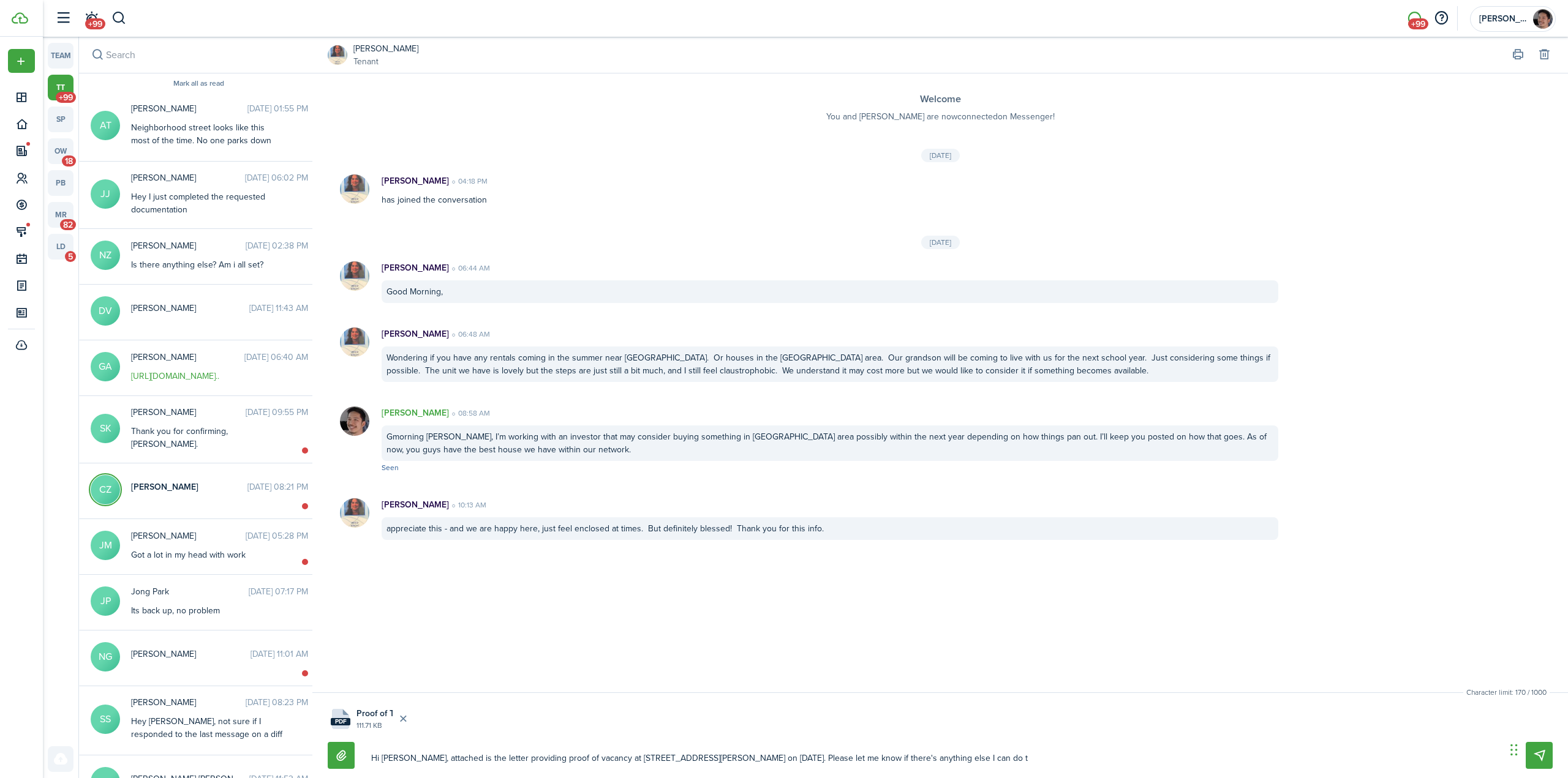
type textarea "Hi [PERSON_NAME], attached is the letter providing proof of vacancy at [STREET_…"
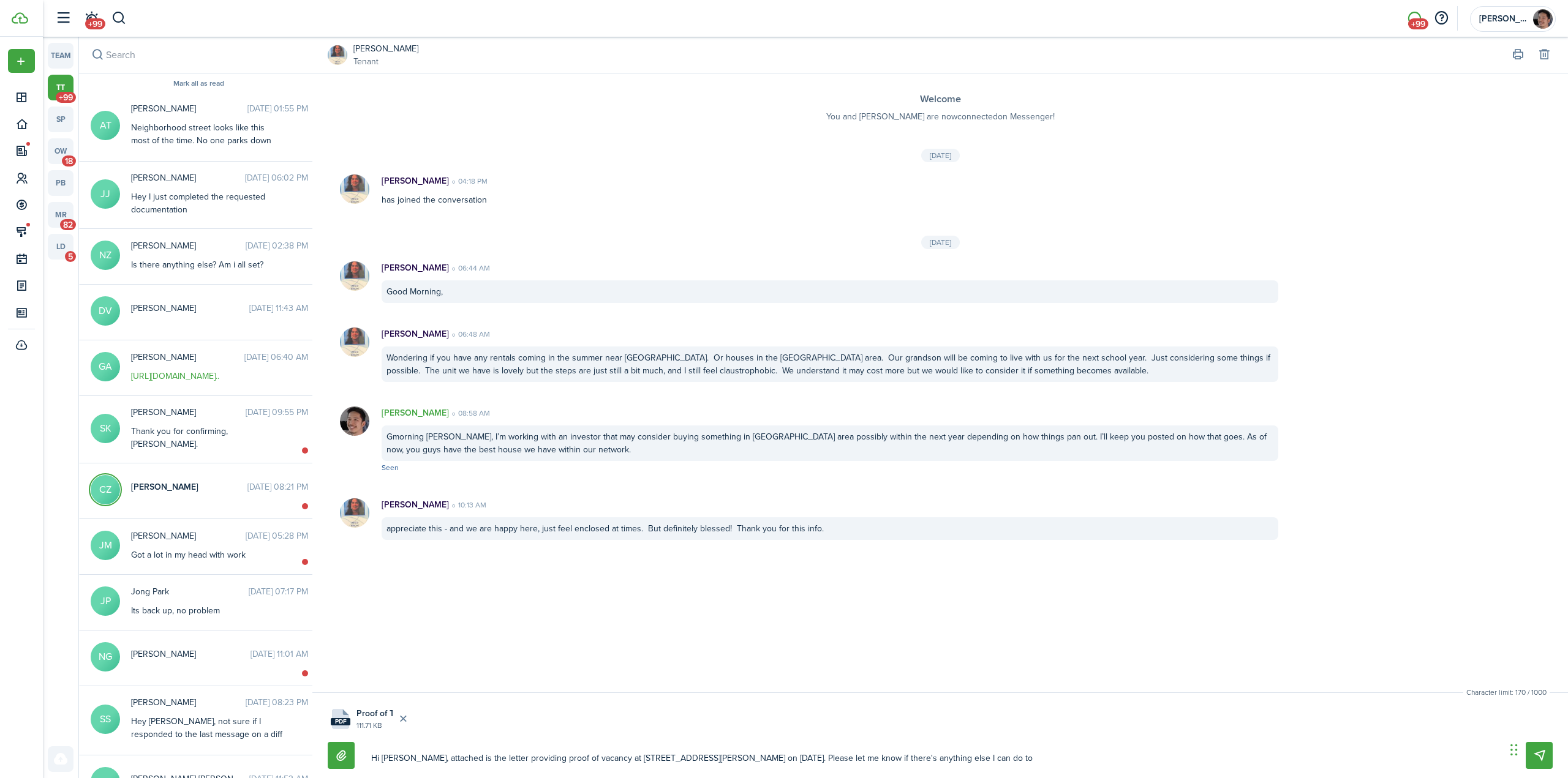
type textarea "Hi [PERSON_NAME], attached is the letter providing proof of vacancy at [STREET_…"
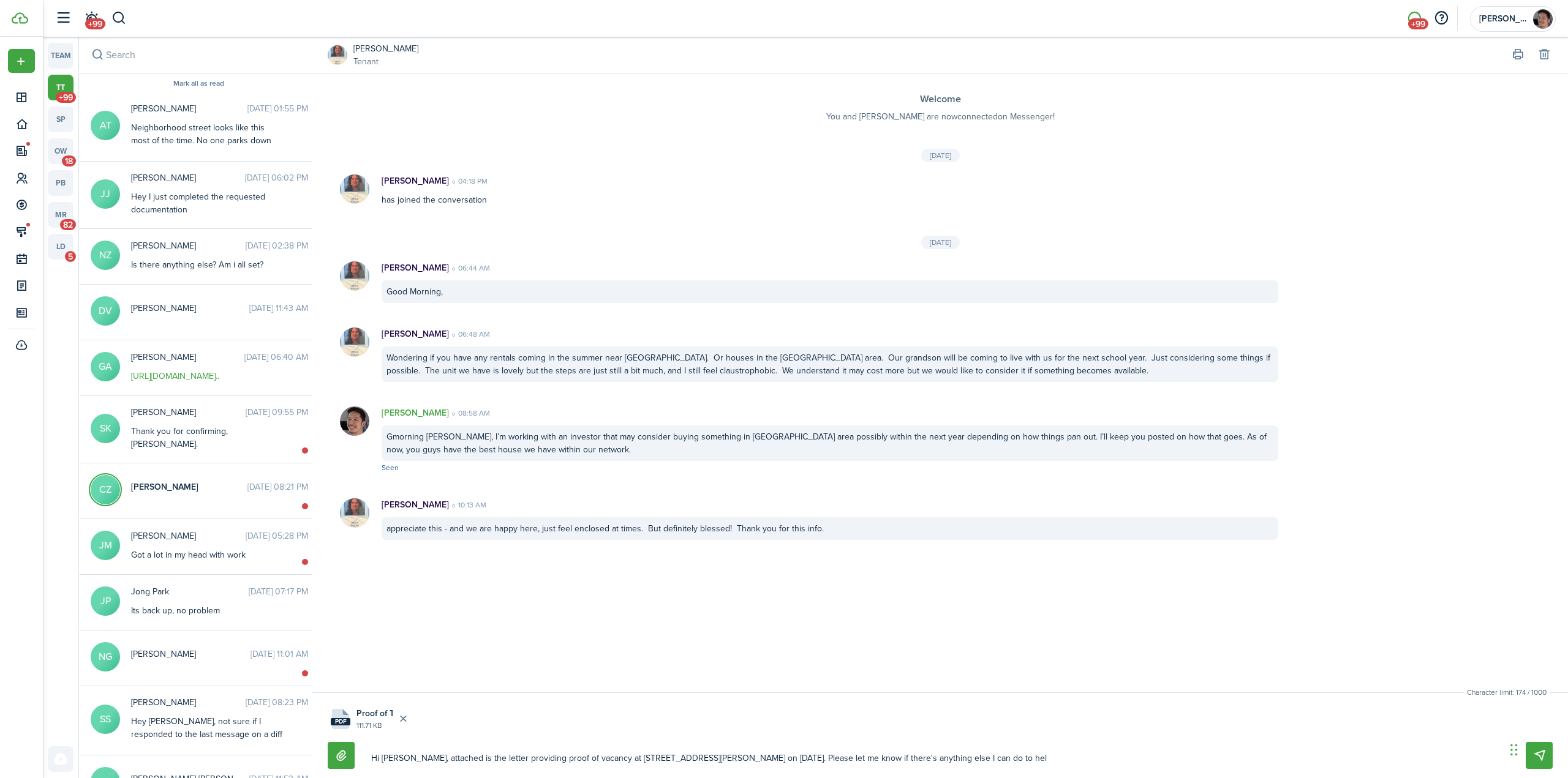
type textarea "Hi [PERSON_NAME], attached is the letter providing proof of vacancy at [STREET_…"
drag, startPoint x: 1048, startPoint y: 760, endPoint x: 805, endPoint y: 748, distance: 243.3
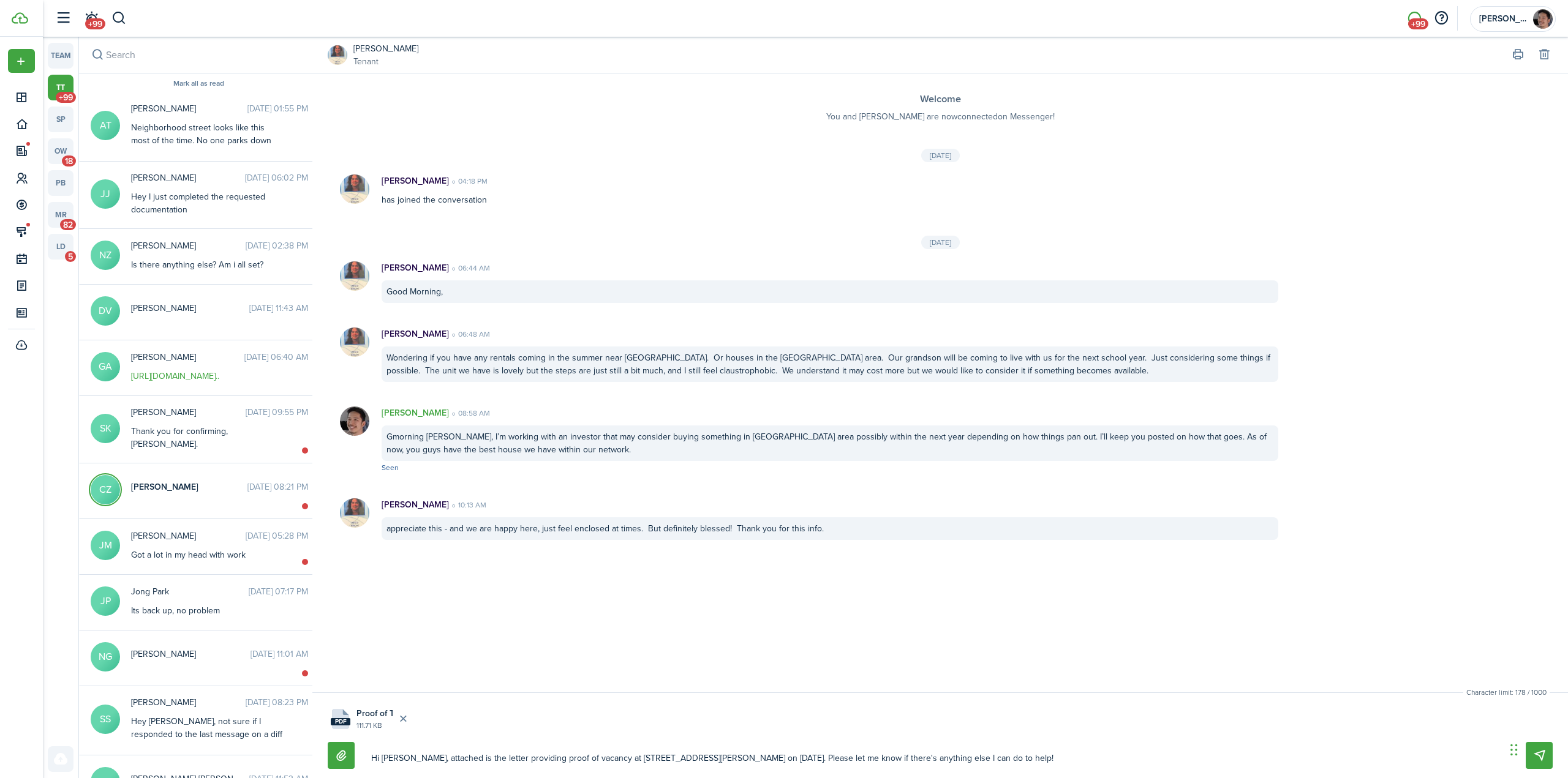
click at [805, 748] on textarea "Hi [PERSON_NAME], attached is the letter providing proof of vacancy at [STREET_…" at bounding box center [934, 758] width 1134 height 21
click at [622, 760] on textarea "Hi [PERSON_NAME], attached is the letter providing proof of vacancy at [STREET_…" at bounding box center [934, 758] width 1134 height 21
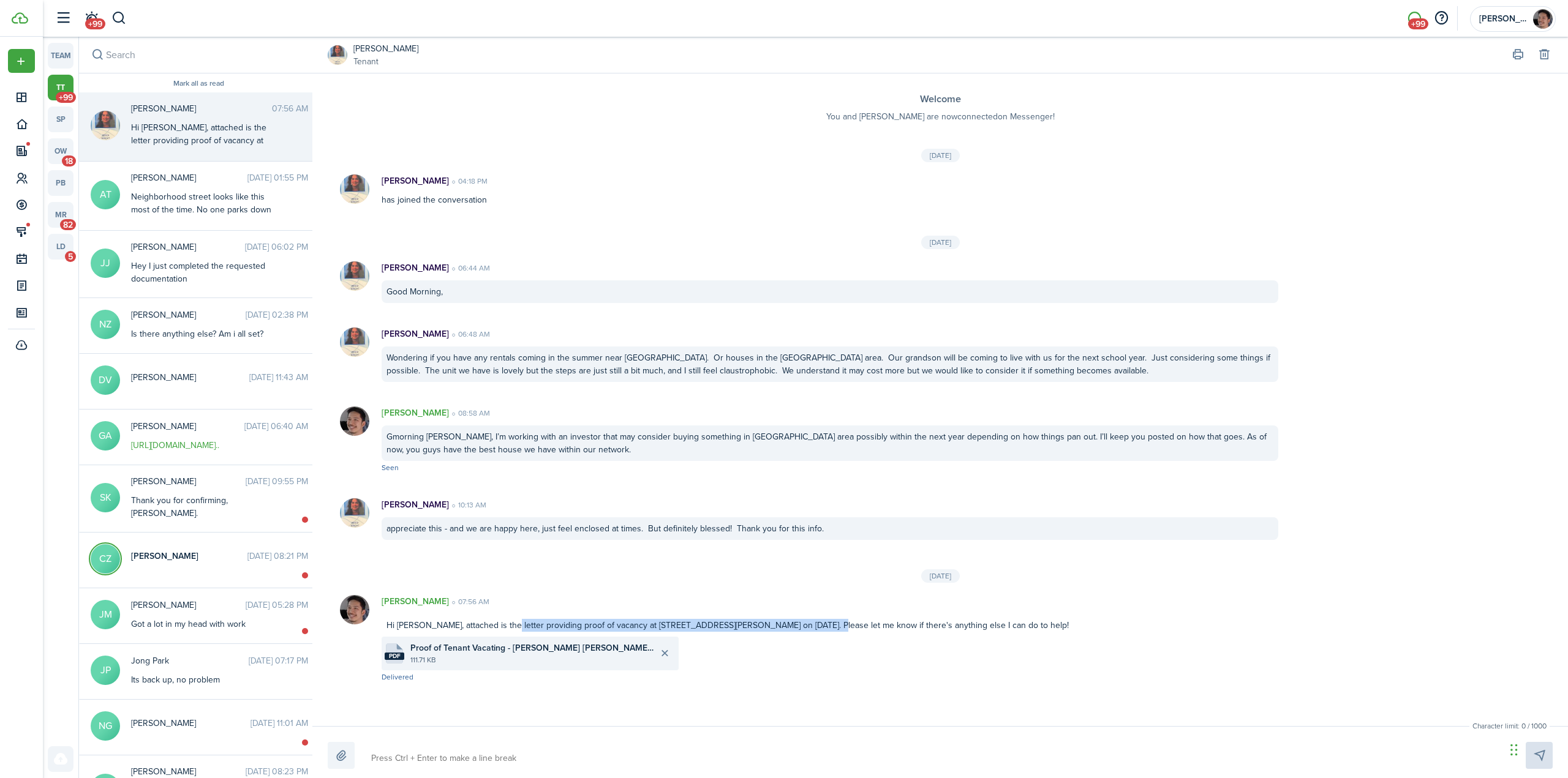
drag, startPoint x: 509, startPoint y: 626, endPoint x: 831, endPoint y: 630, distance: 322.0
click at [822, 631] on div "Hi [PERSON_NAME], attached is the letter providing proof of vacancy at [STREET_…" at bounding box center [830, 625] width 897 height 22
click at [985, 626] on div "Hi [PERSON_NAME], attached is the letter providing proof of vacancy at [STREET_…" at bounding box center [830, 625] width 897 height 22
click at [502, 652] on span "Proof of Tenant Vacating - [PERSON_NAME] [PERSON_NAME] -7-31-25.pdf" at bounding box center [533, 649] width 244 height 13
